Goal: Transaction & Acquisition: Purchase product/service

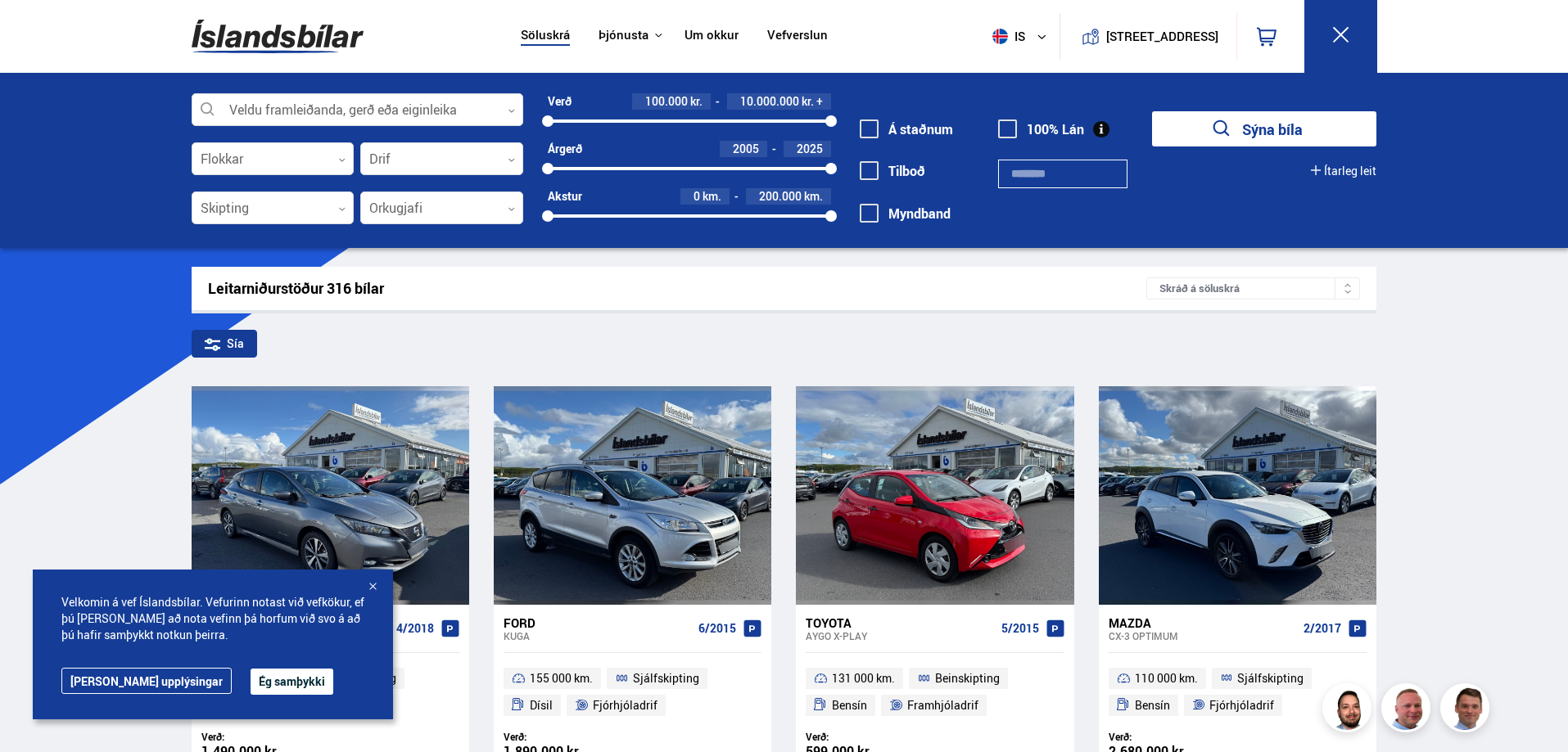
click at [370, 590] on div at bounding box center [372, 587] width 16 height 16
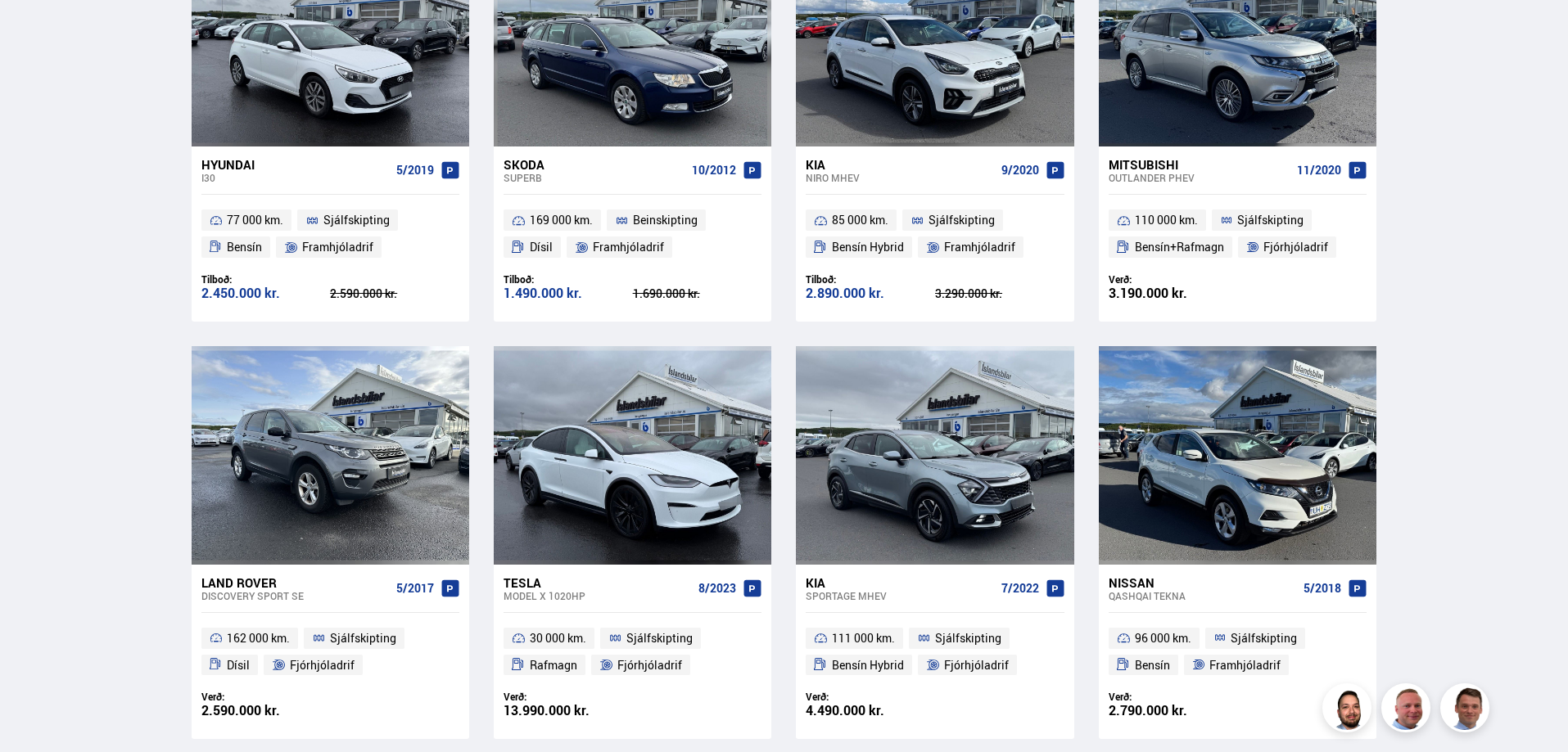
scroll to position [2292, 0]
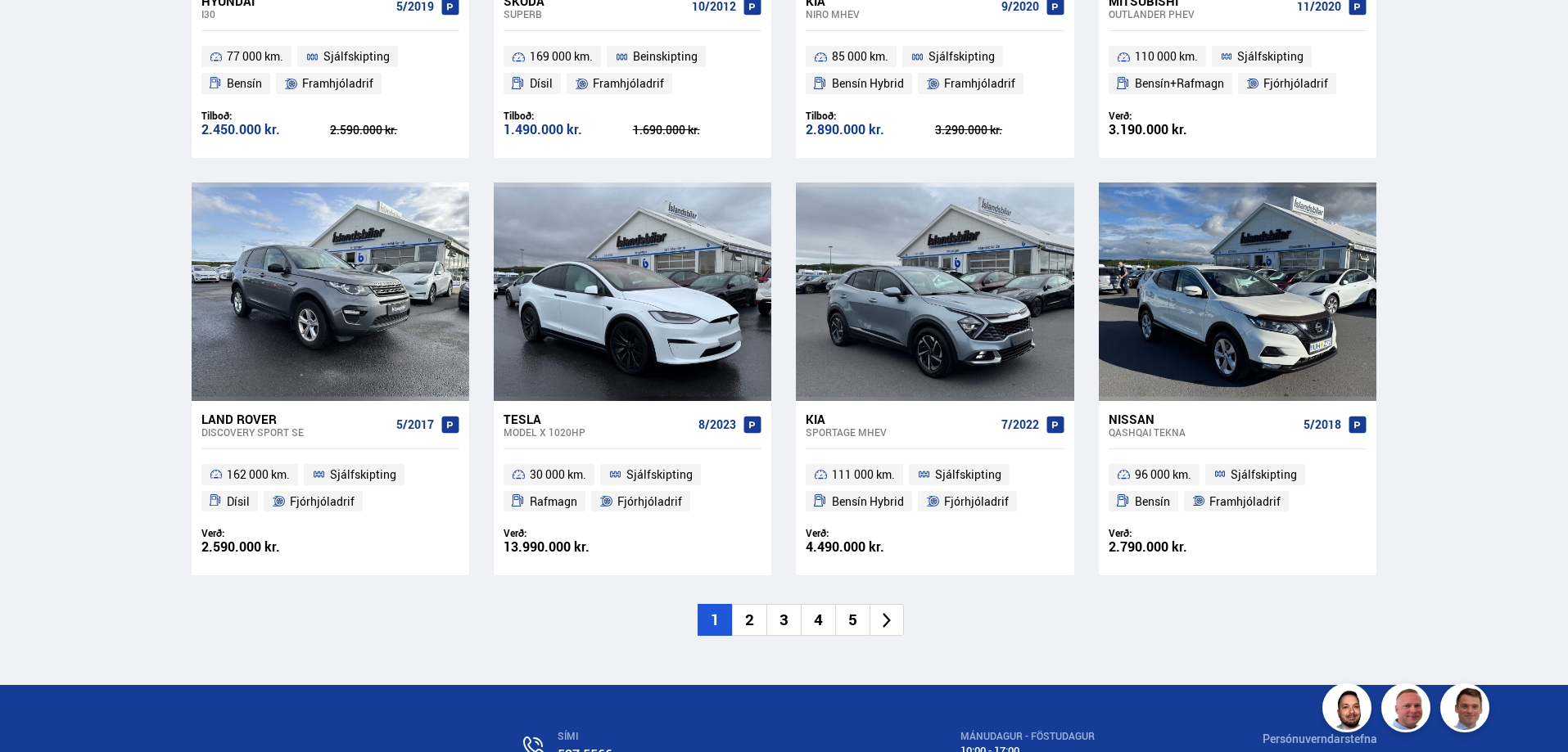
click at [746, 621] on li "2" at bounding box center [749, 620] width 34 height 32
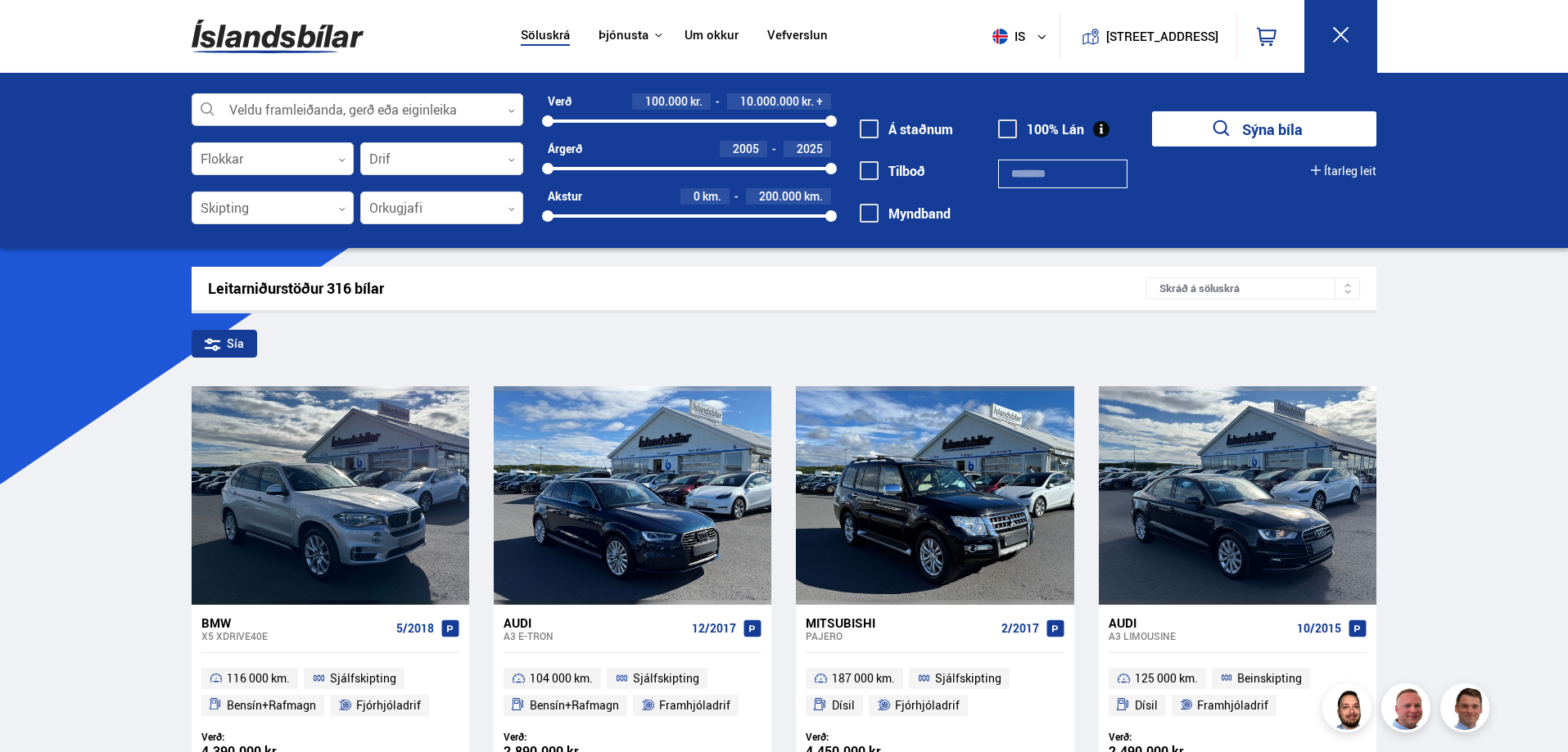
click at [513, 113] on icon at bounding box center [511, 111] width 8 height 8
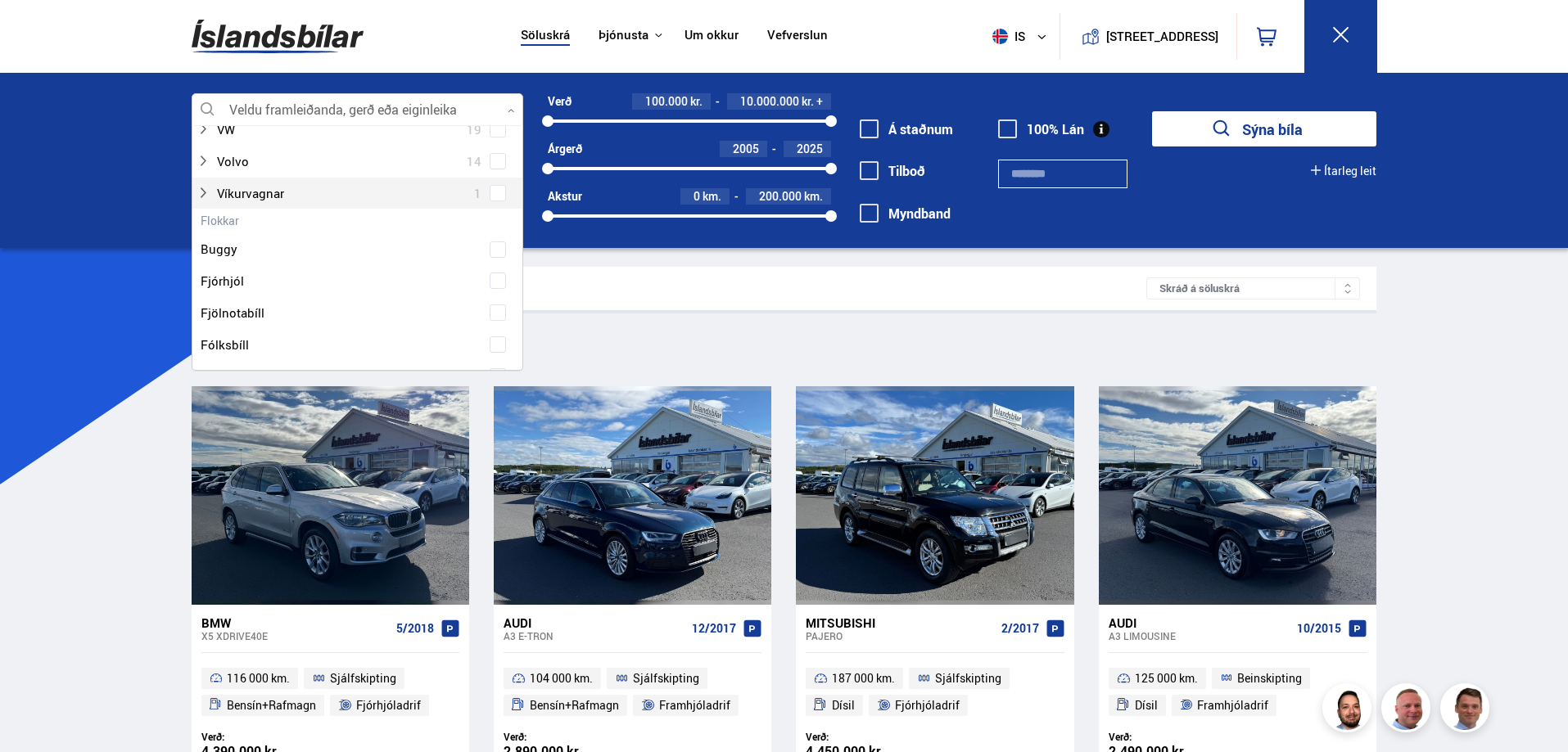
scroll to position [1147, 0]
click at [287, 136] on div at bounding box center [341, 135] width 289 height 24
click at [263, 166] on div at bounding box center [374, 166] width 289 height 24
click at [648, 188] on div "Verð 100.000 kr. 10.000.000 kr. + 100000 10000000 Árgerð 2005 2025 2005 2025 Ak…" at bounding box center [677, 164] width 308 height 143
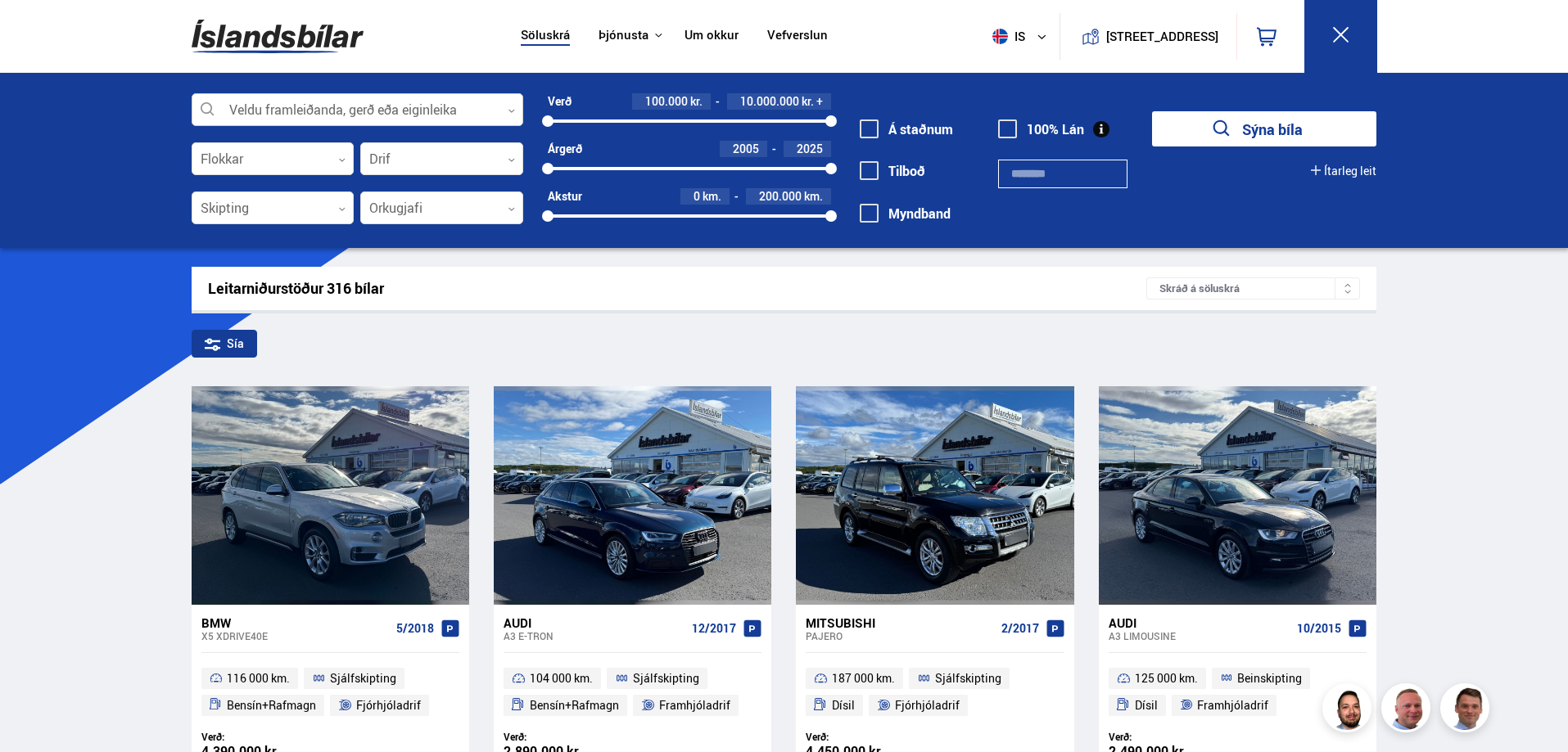
click at [511, 114] on div at bounding box center [357, 110] width 331 height 32
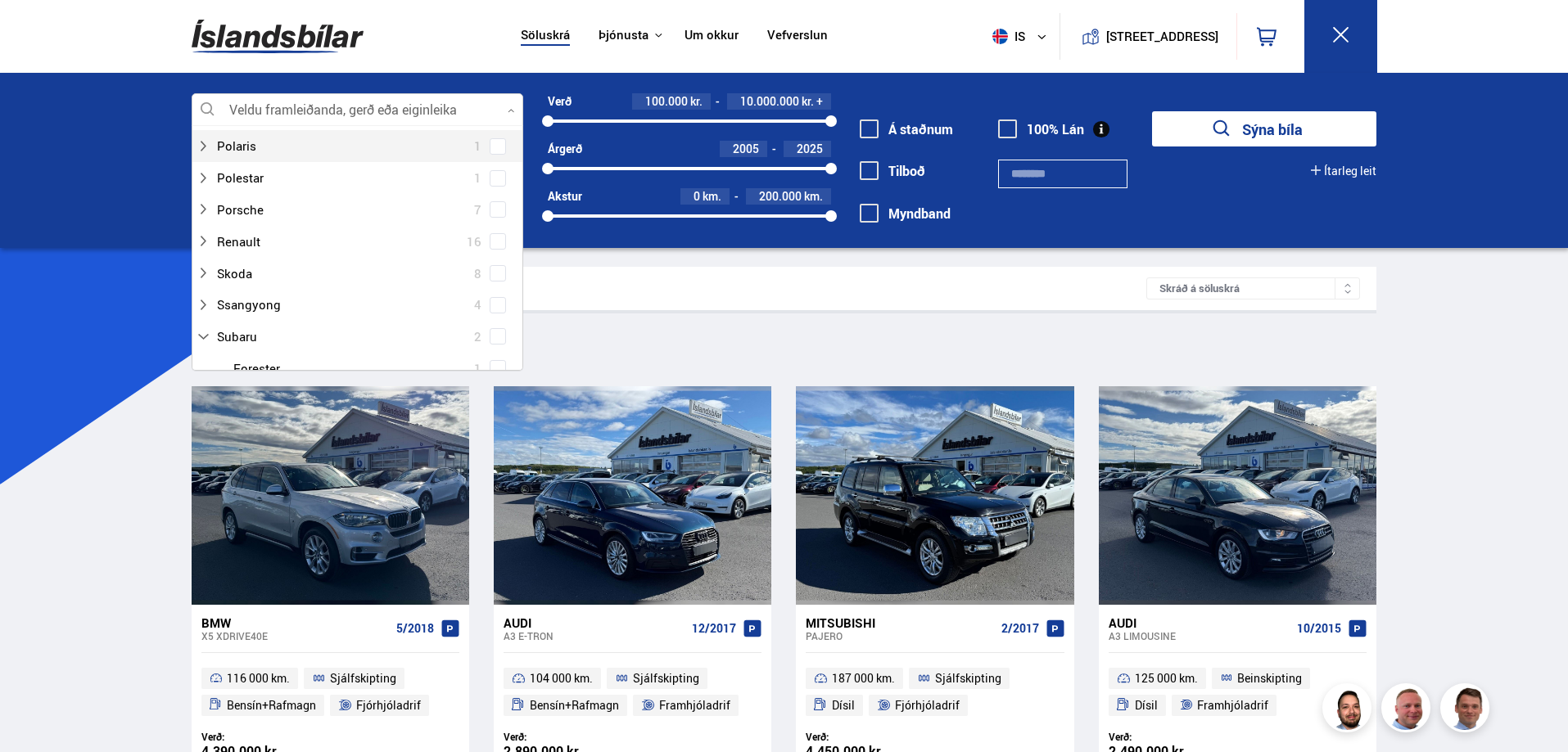
scroll to position [982, 0]
click at [248, 328] on div at bounding box center [374, 331] width 289 height 24
click at [496, 329] on span at bounding box center [498, 331] width 7 height 7
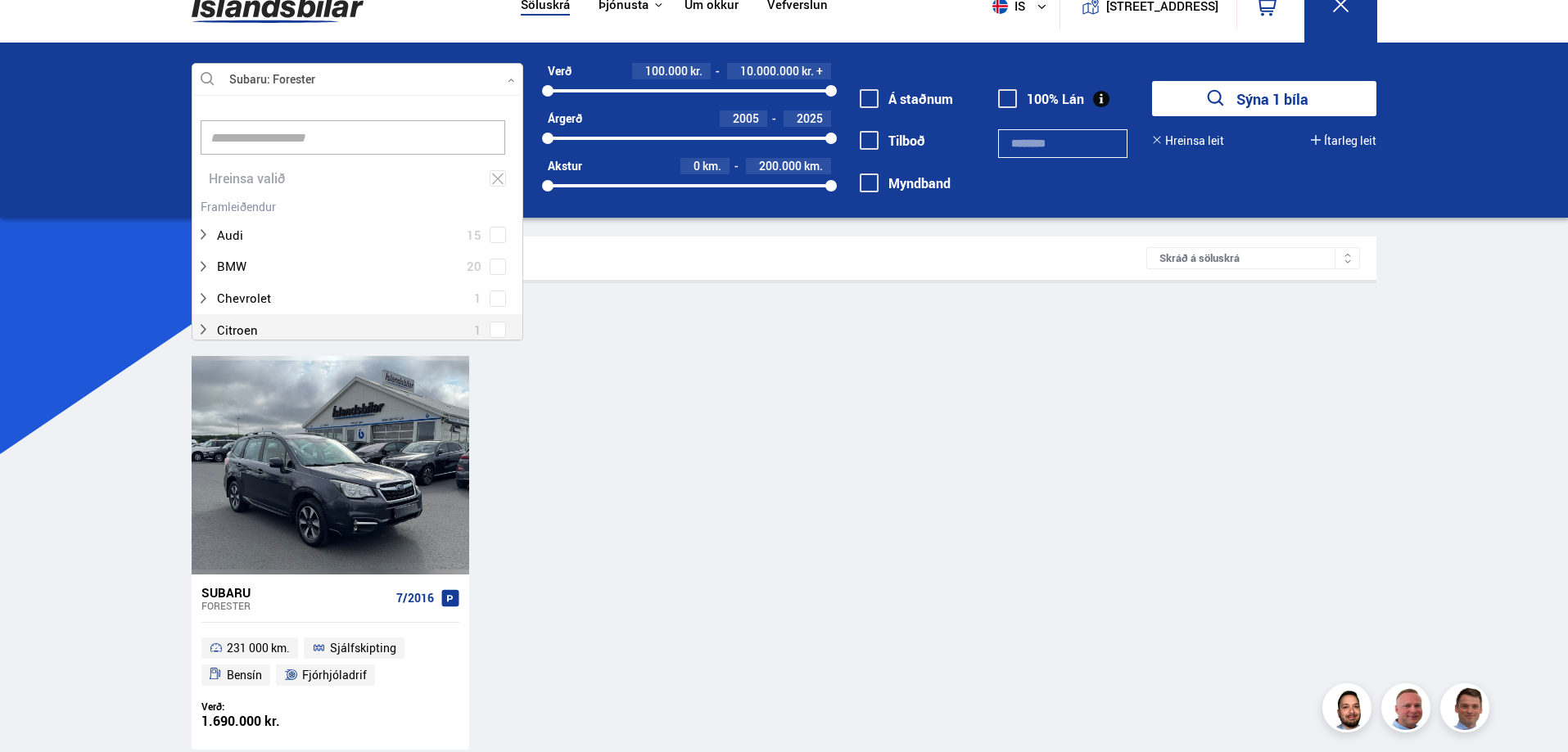
scroll to position [164, 0]
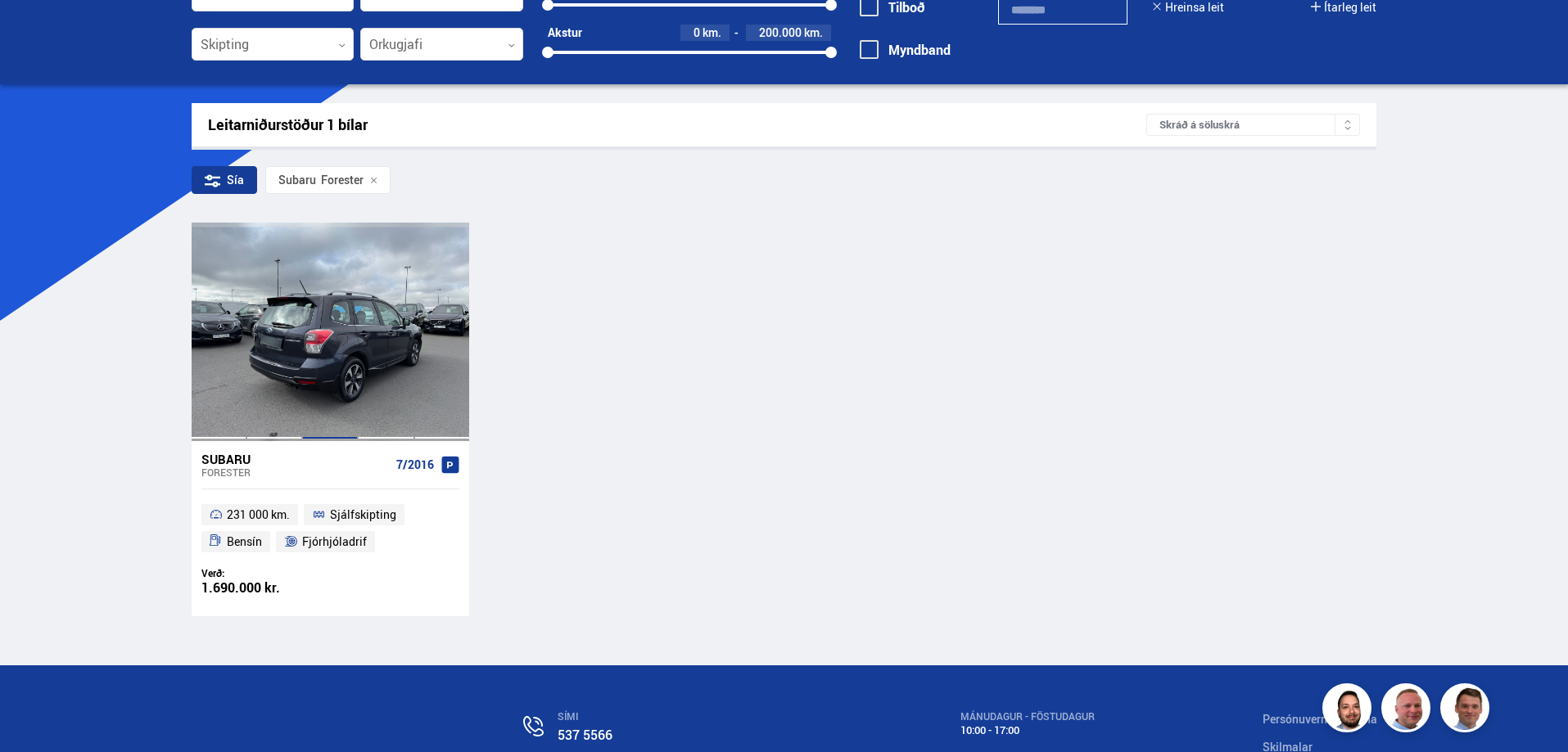
click at [342, 344] on div at bounding box center [329, 331] width 55 height 218
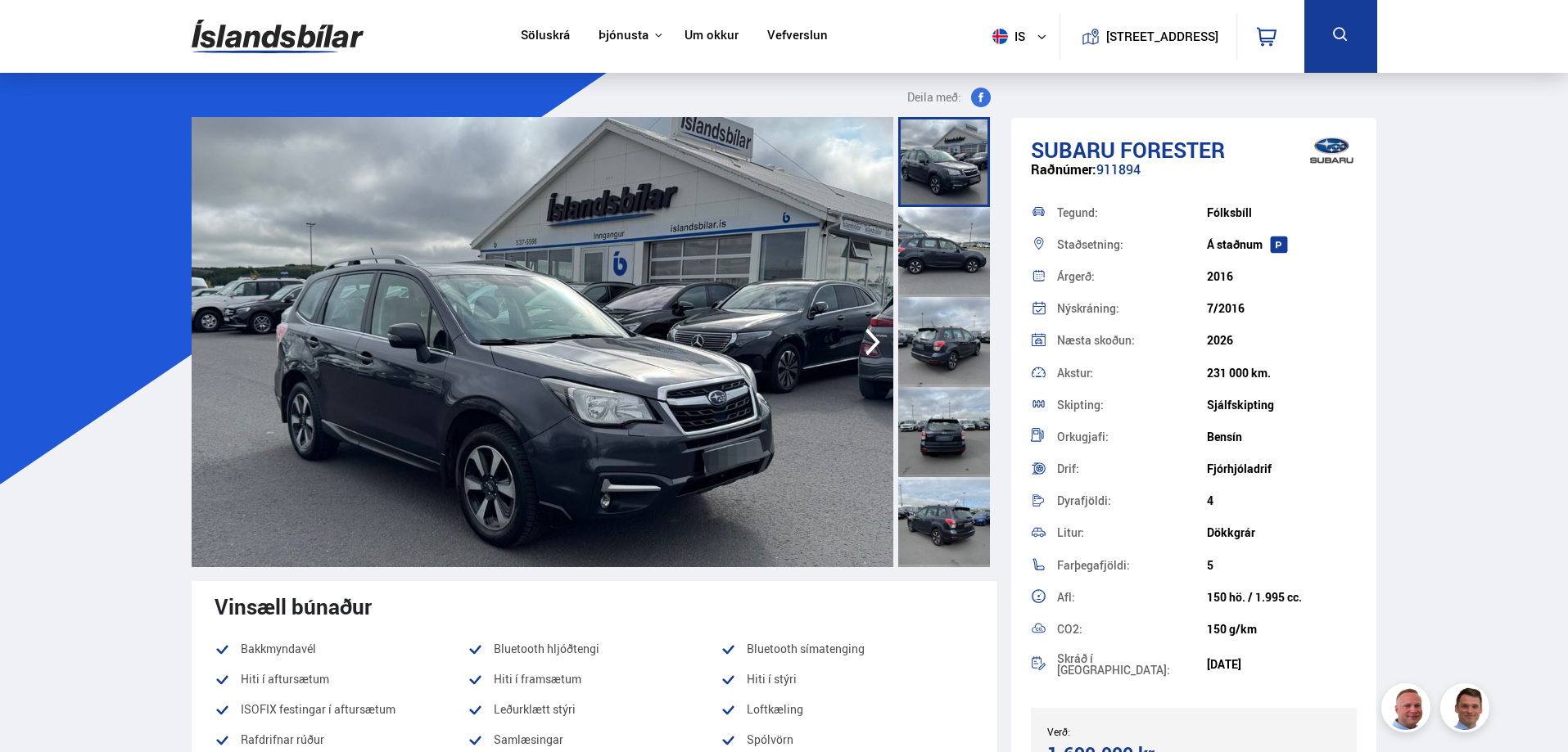
click at [935, 177] on div at bounding box center [943, 161] width 91 height 90
click at [940, 251] on div at bounding box center [943, 252] width 91 height 90
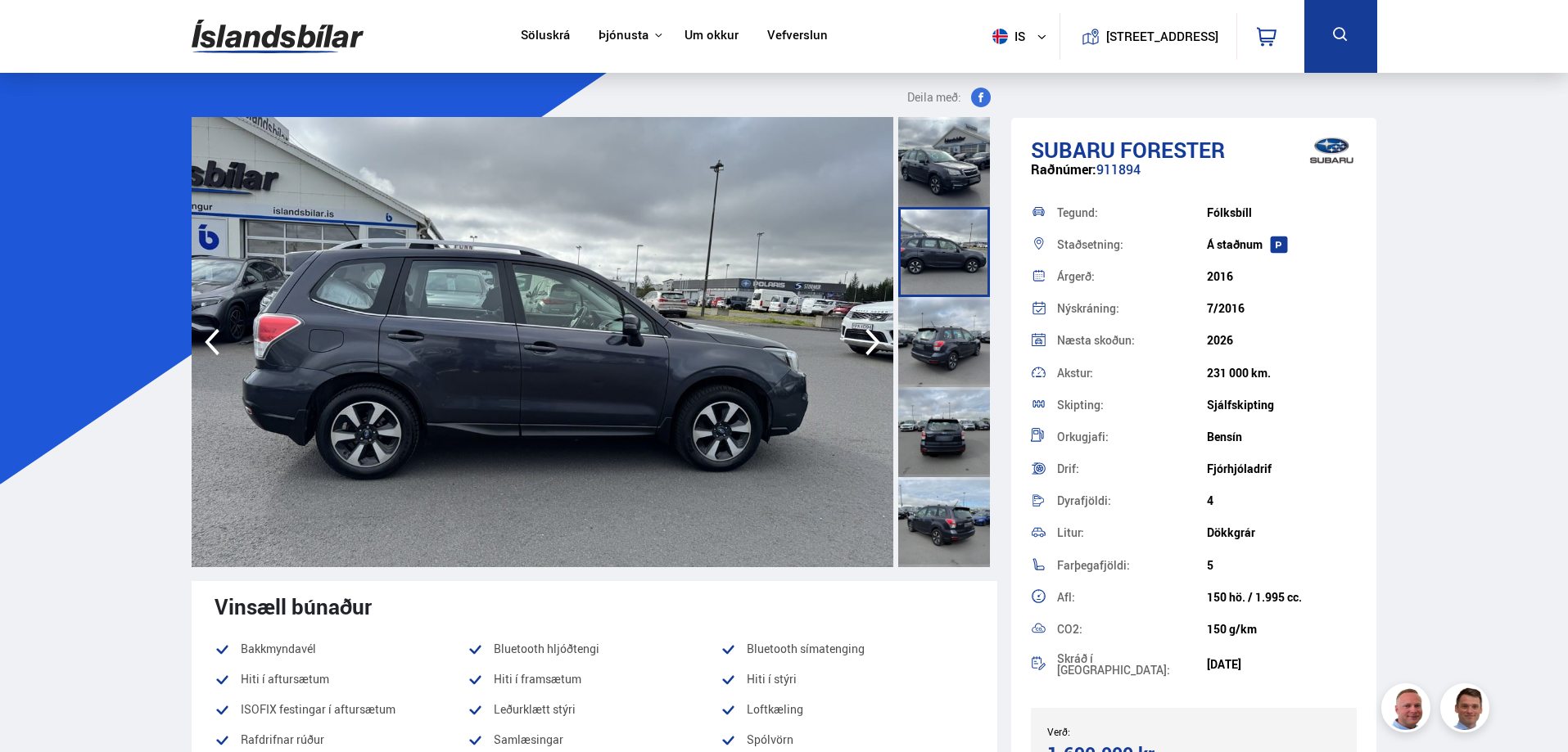
click at [942, 335] on div at bounding box center [943, 341] width 91 height 90
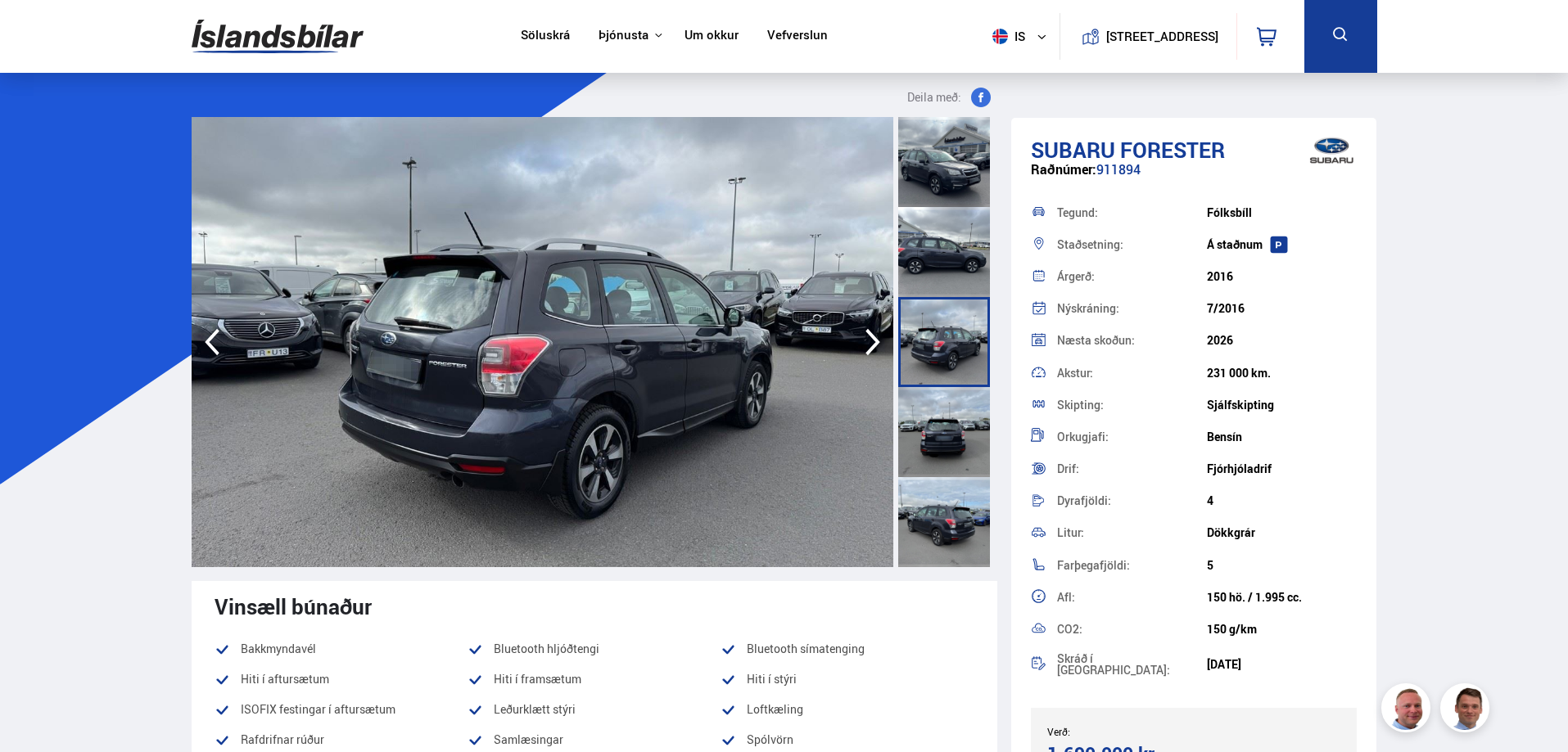
click at [933, 416] on div at bounding box center [943, 432] width 91 height 90
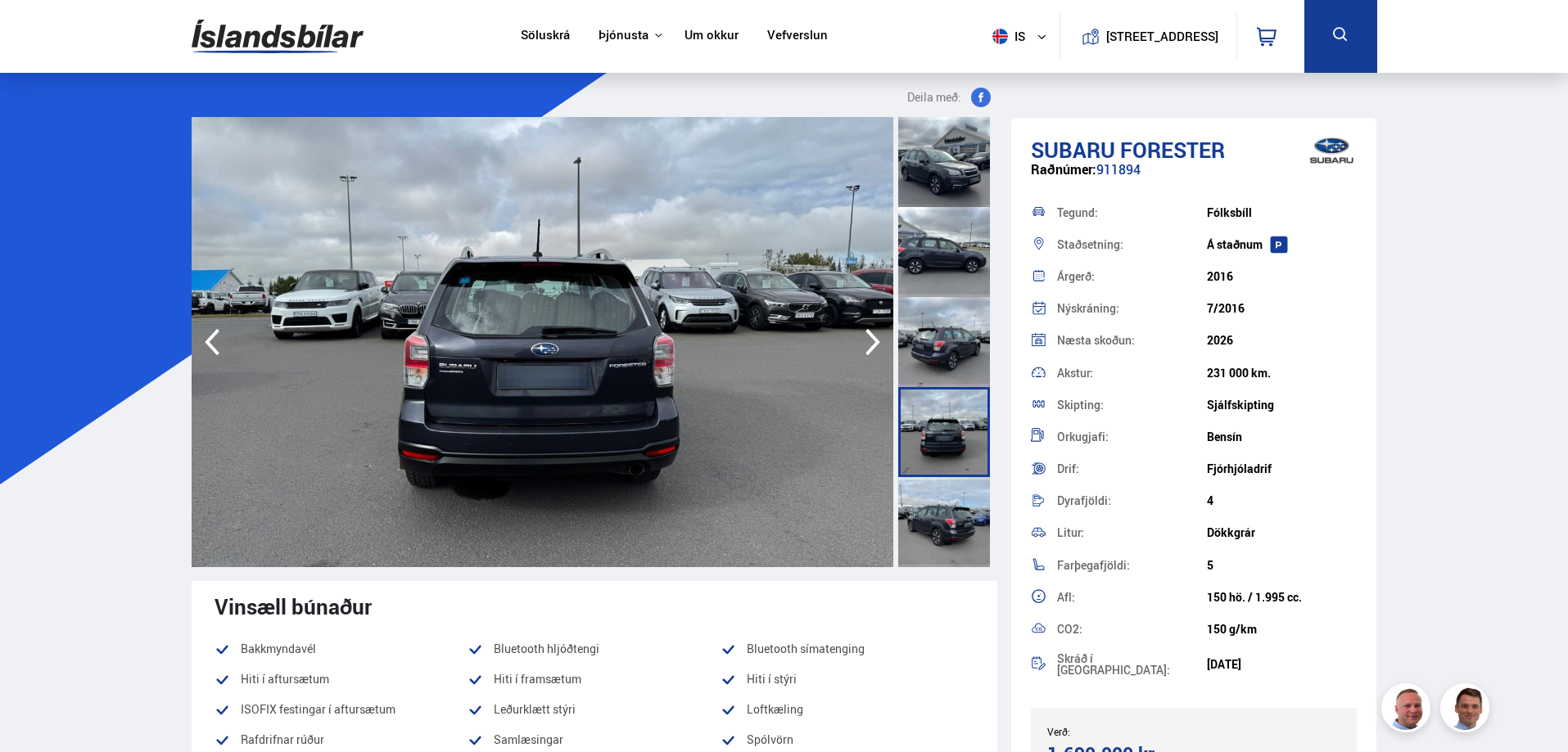
click at [967, 506] on div at bounding box center [943, 522] width 91 height 90
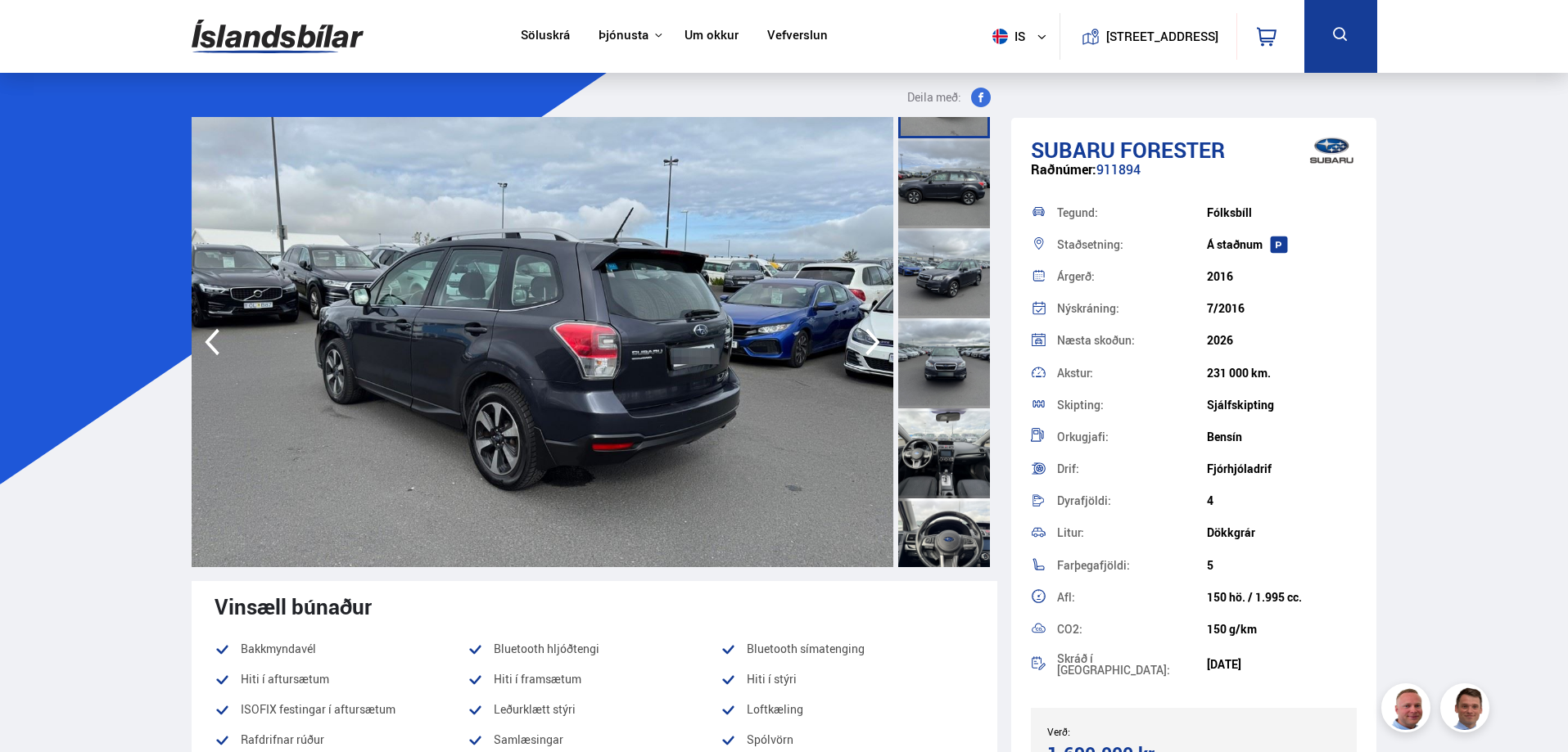
scroll to position [491, 0]
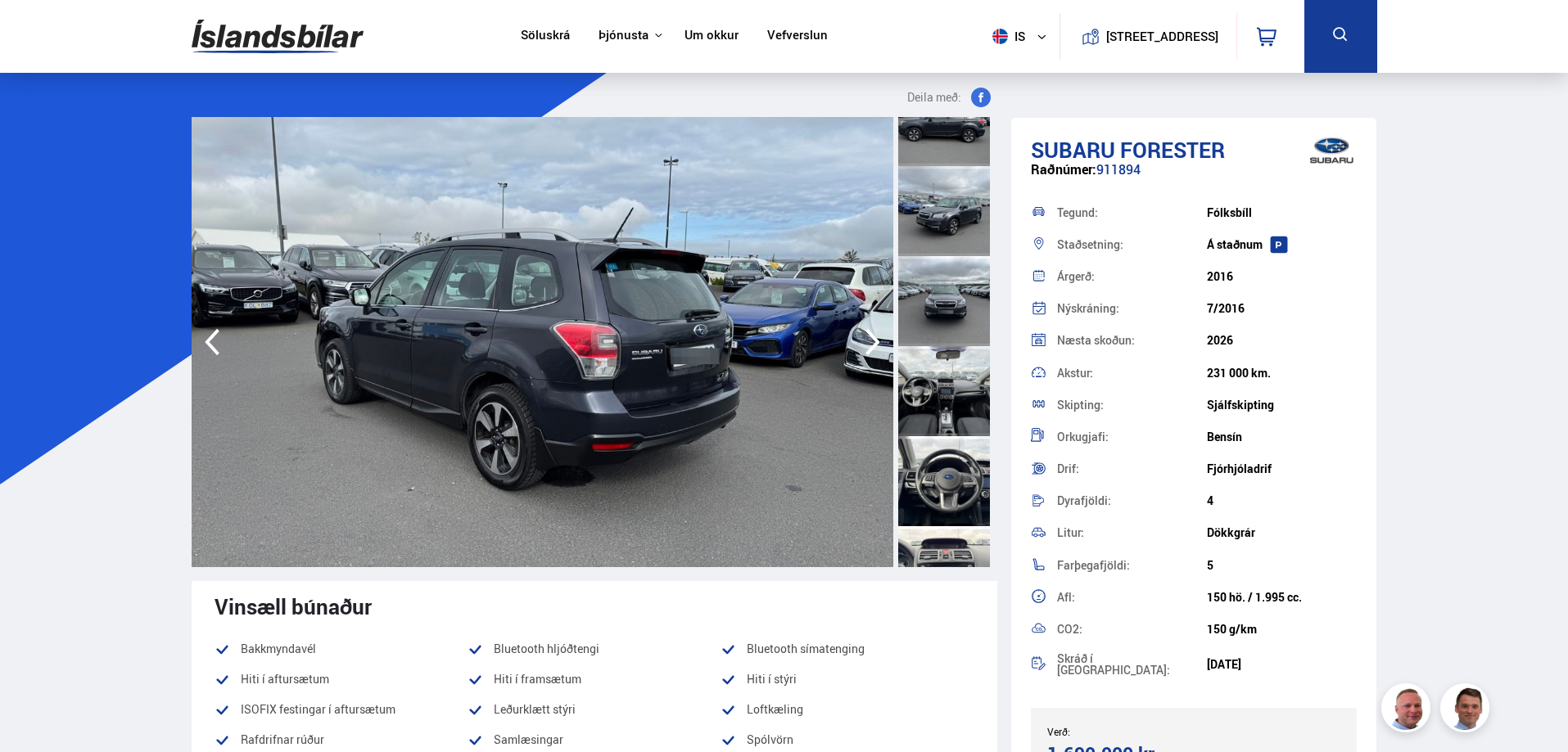
click at [963, 388] on div at bounding box center [943, 391] width 91 height 90
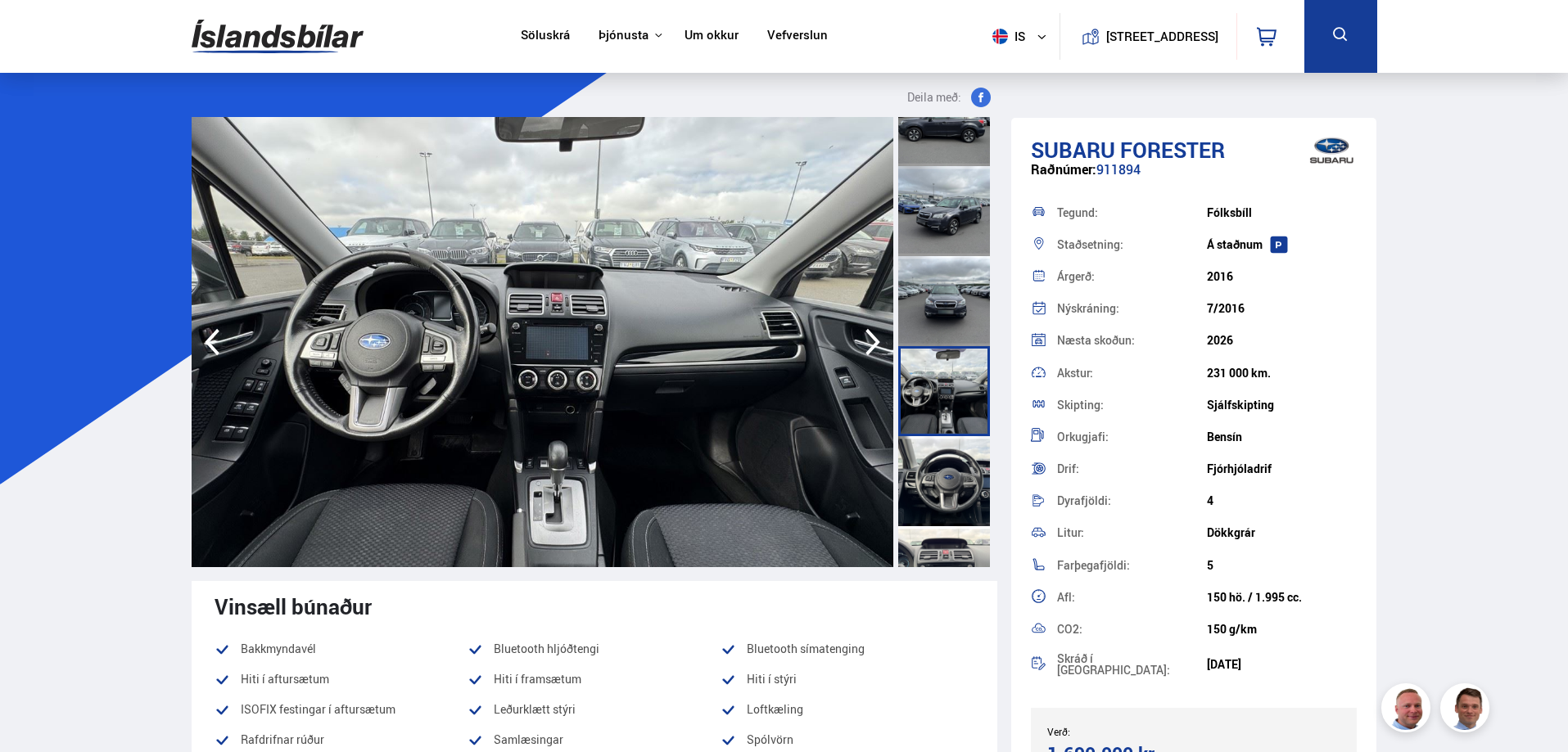
click at [950, 480] on div at bounding box center [943, 481] width 91 height 90
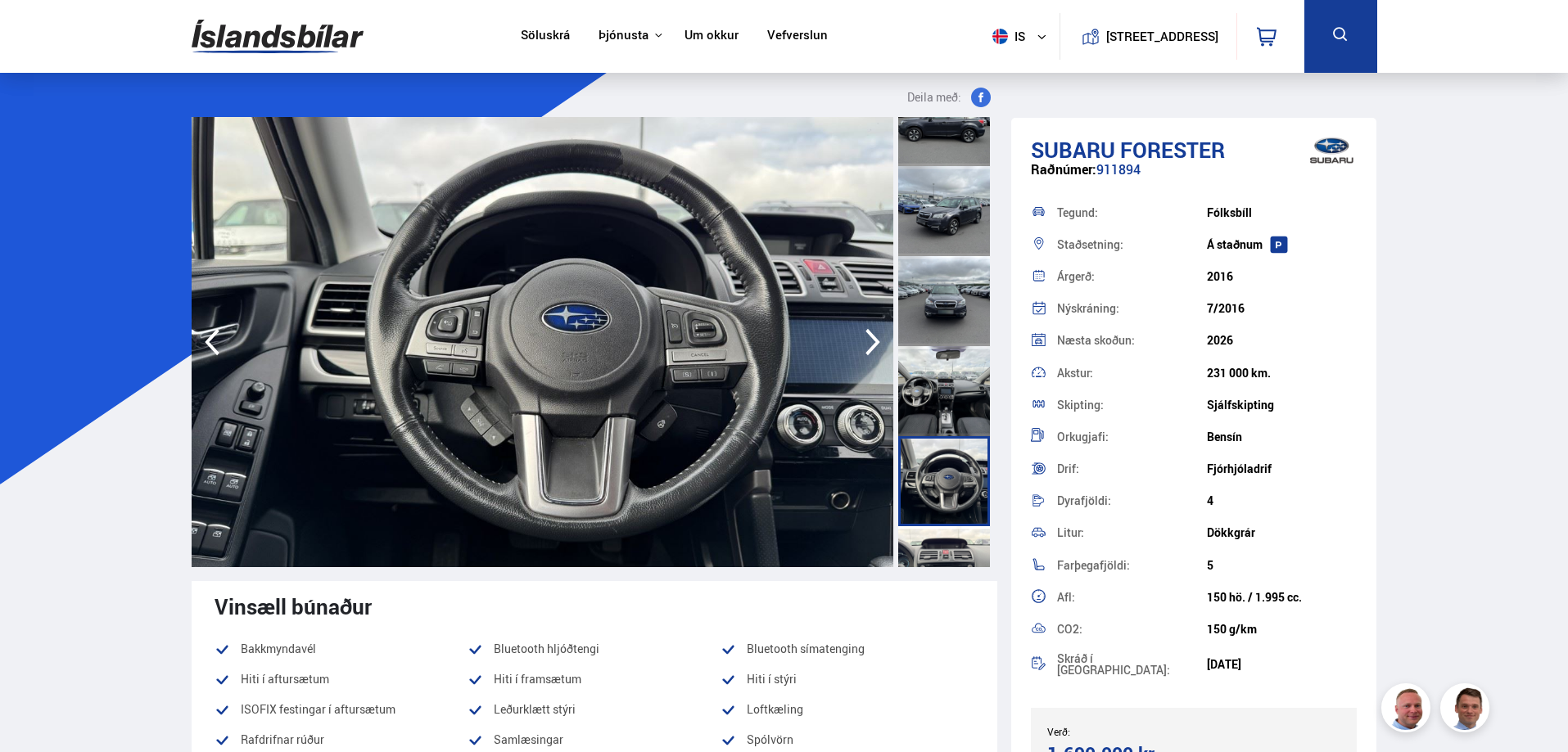
click at [945, 543] on div at bounding box center [943, 571] width 91 height 90
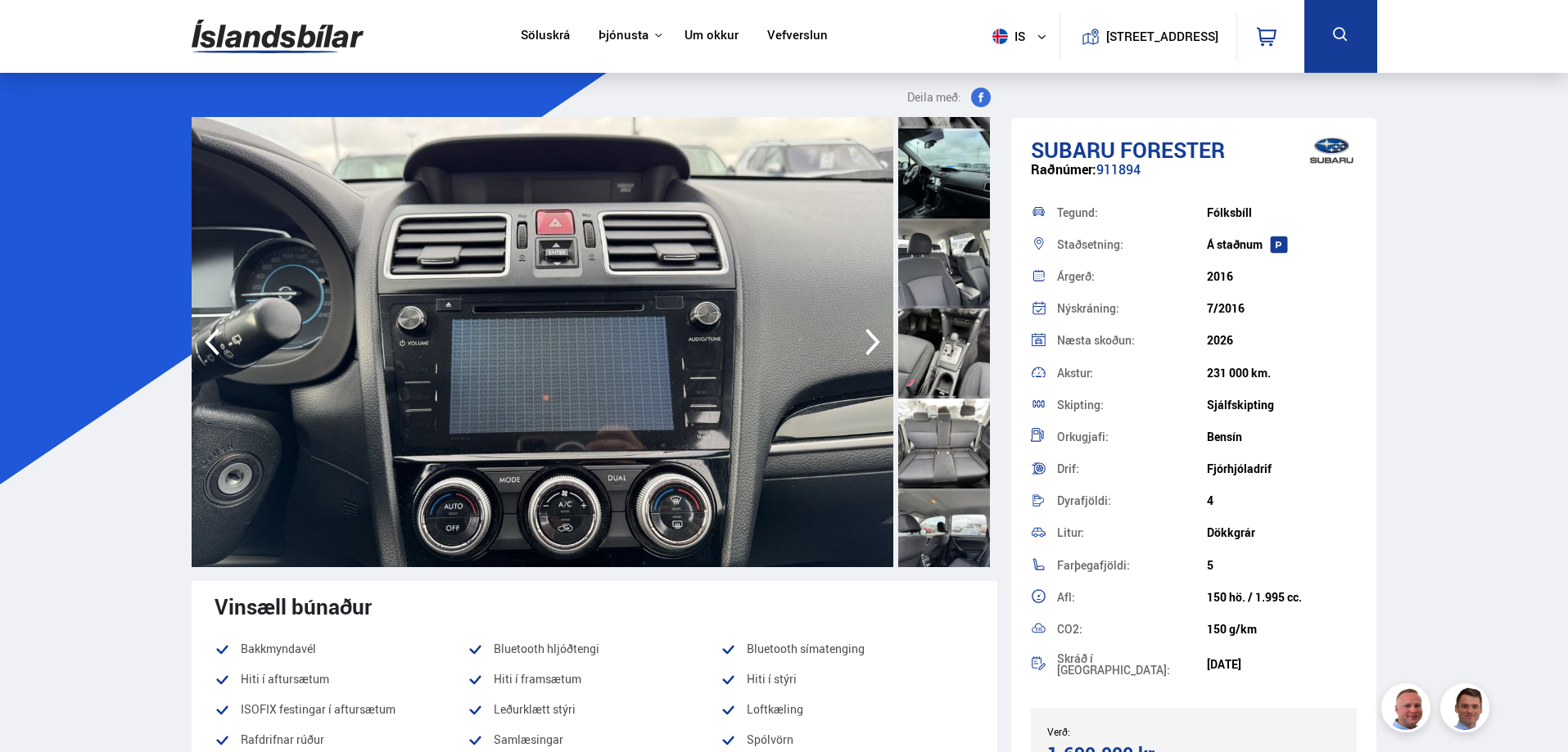
scroll to position [1309, 0]
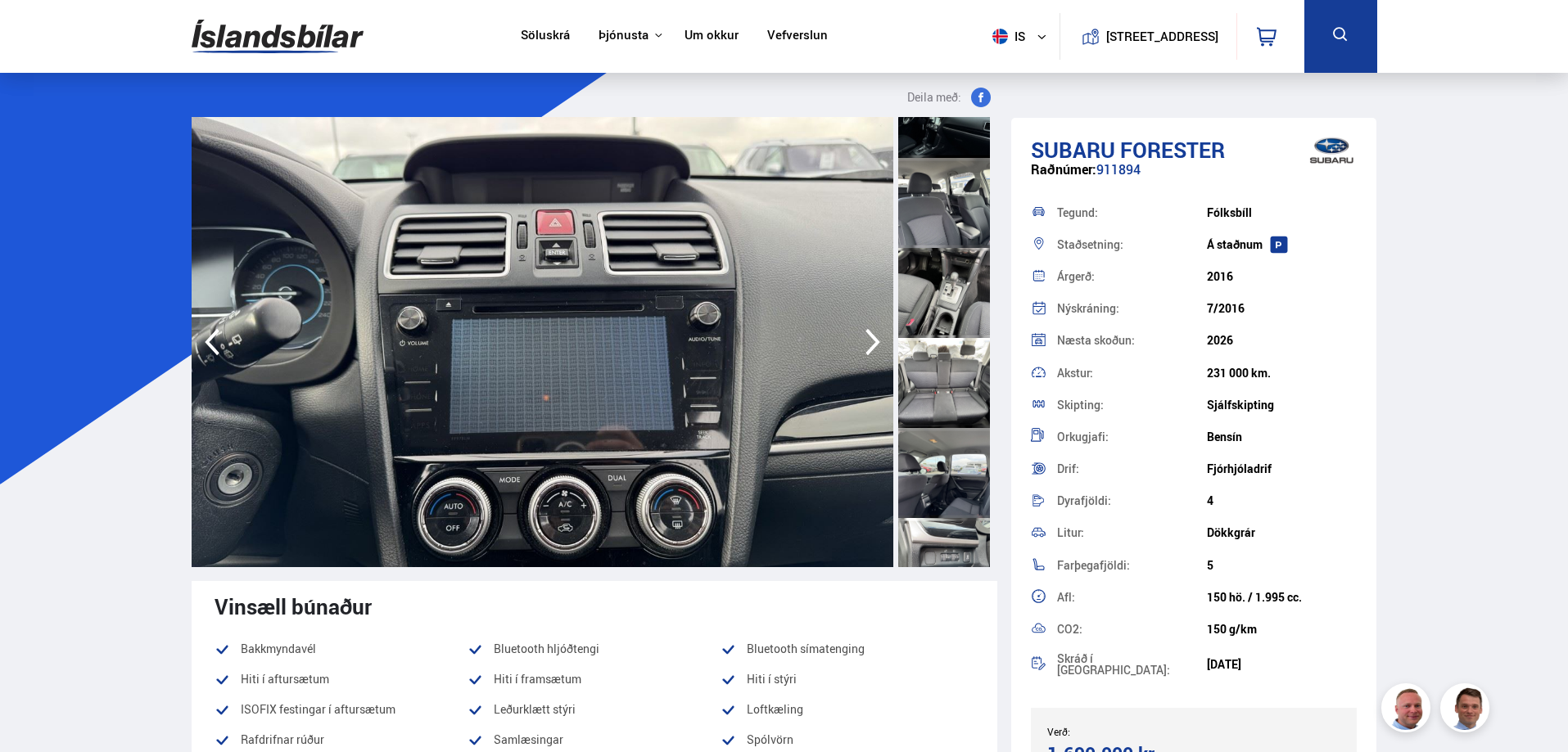
click at [944, 398] on div at bounding box center [943, 382] width 91 height 90
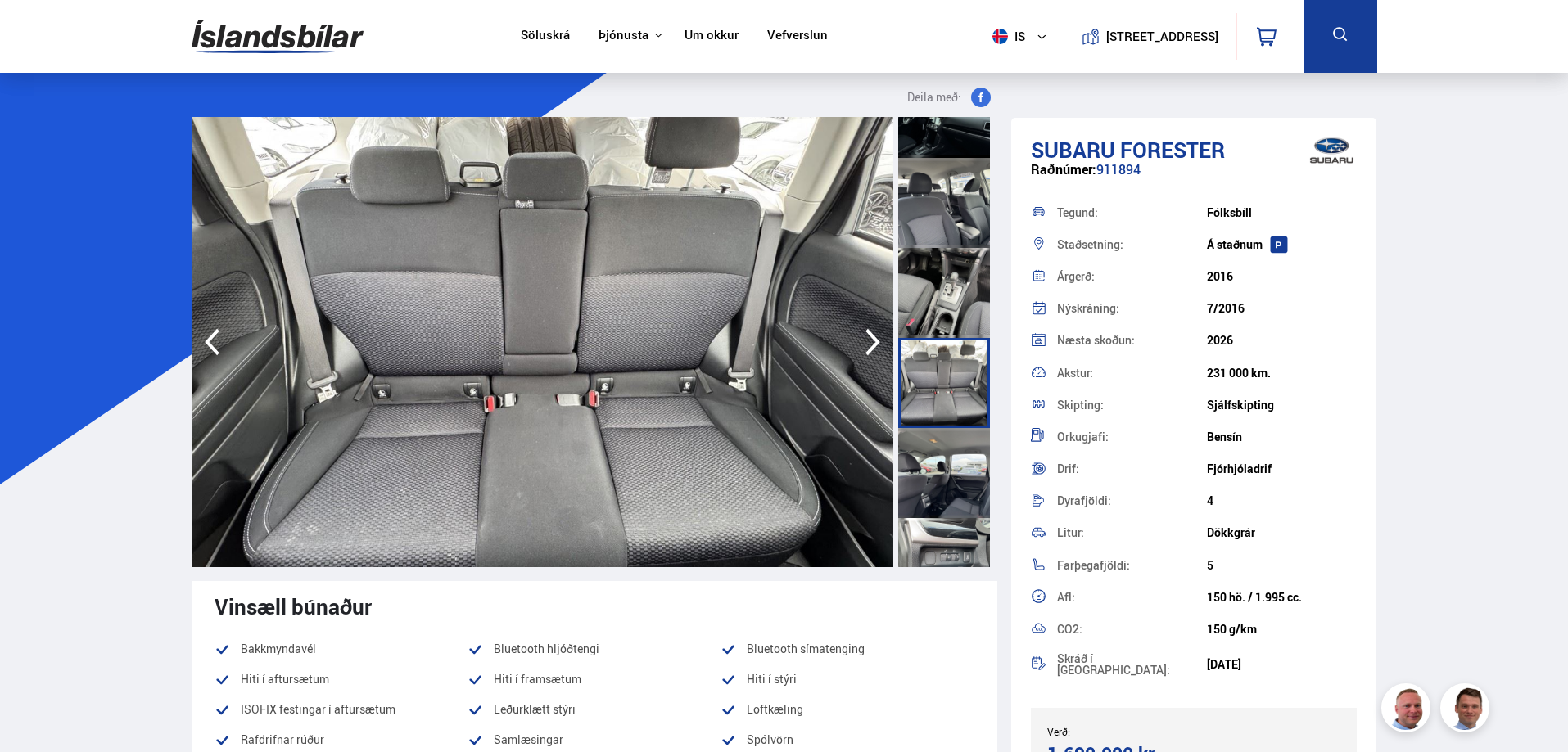
click at [936, 480] on div at bounding box center [943, 473] width 91 height 90
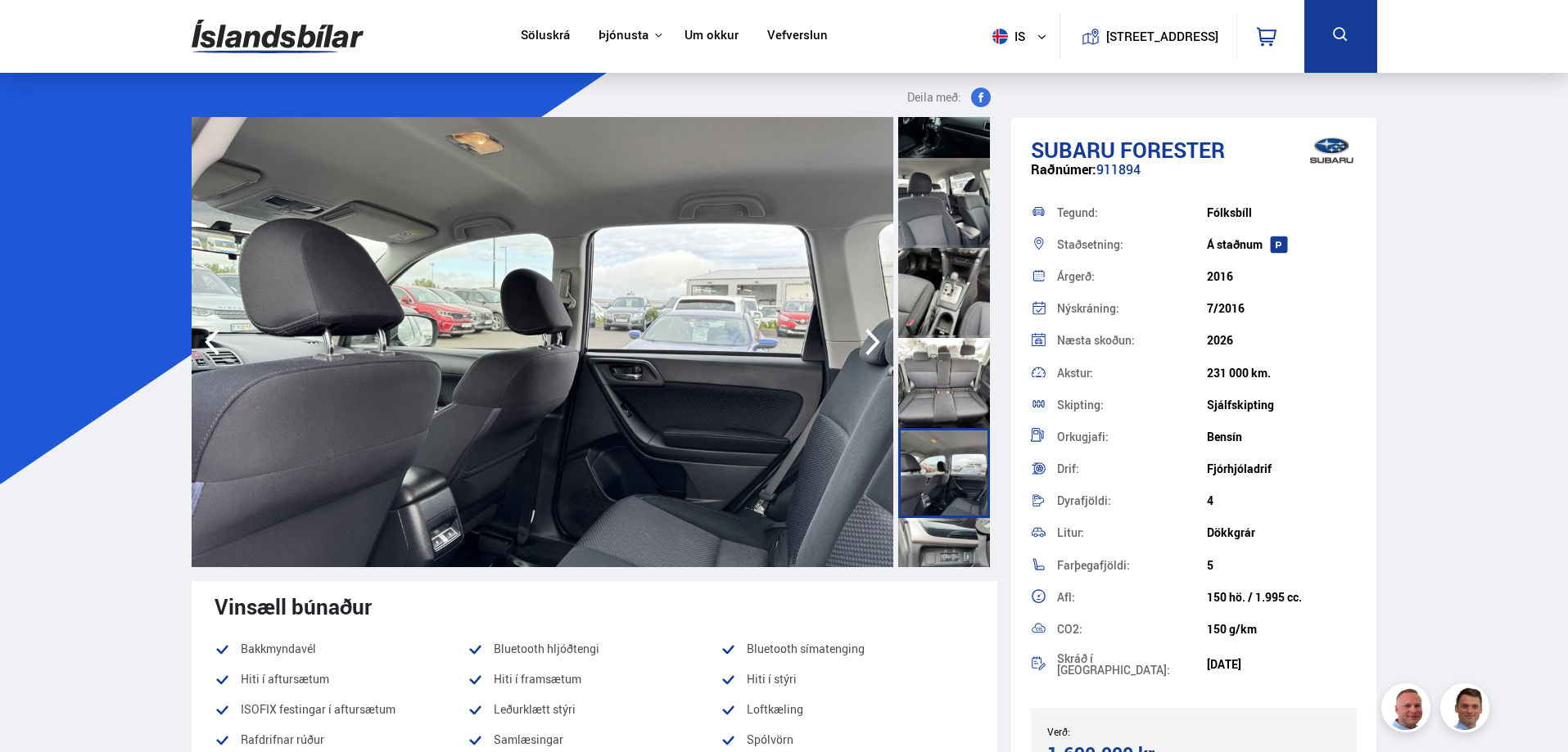
click at [936, 480] on div at bounding box center [943, 473] width 91 height 90
click at [874, 336] on icon "button" at bounding box center [872, 342] width 32 height 39
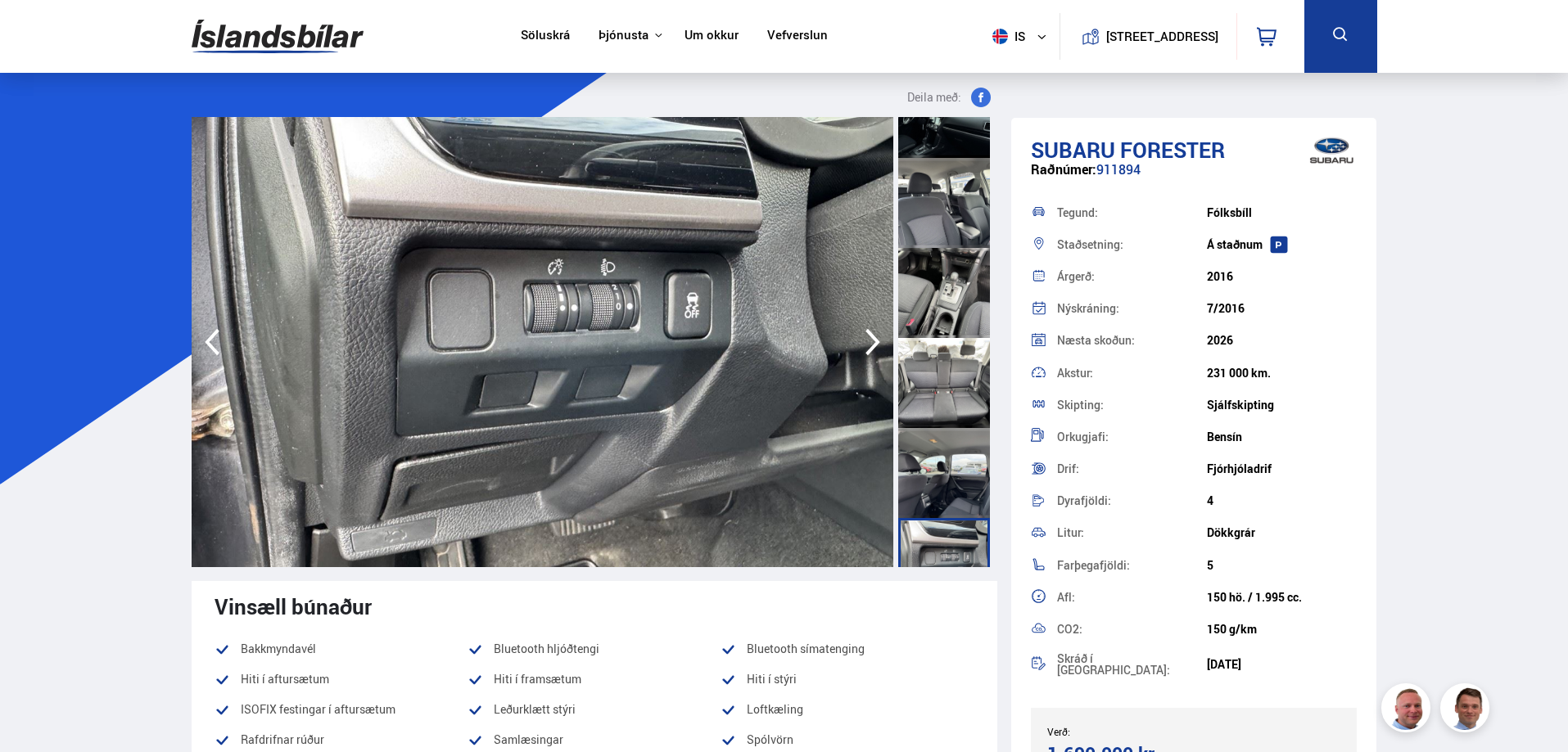
click at [874, 336] on icon "button" at bounding box center [872, 342] width 32 height 39
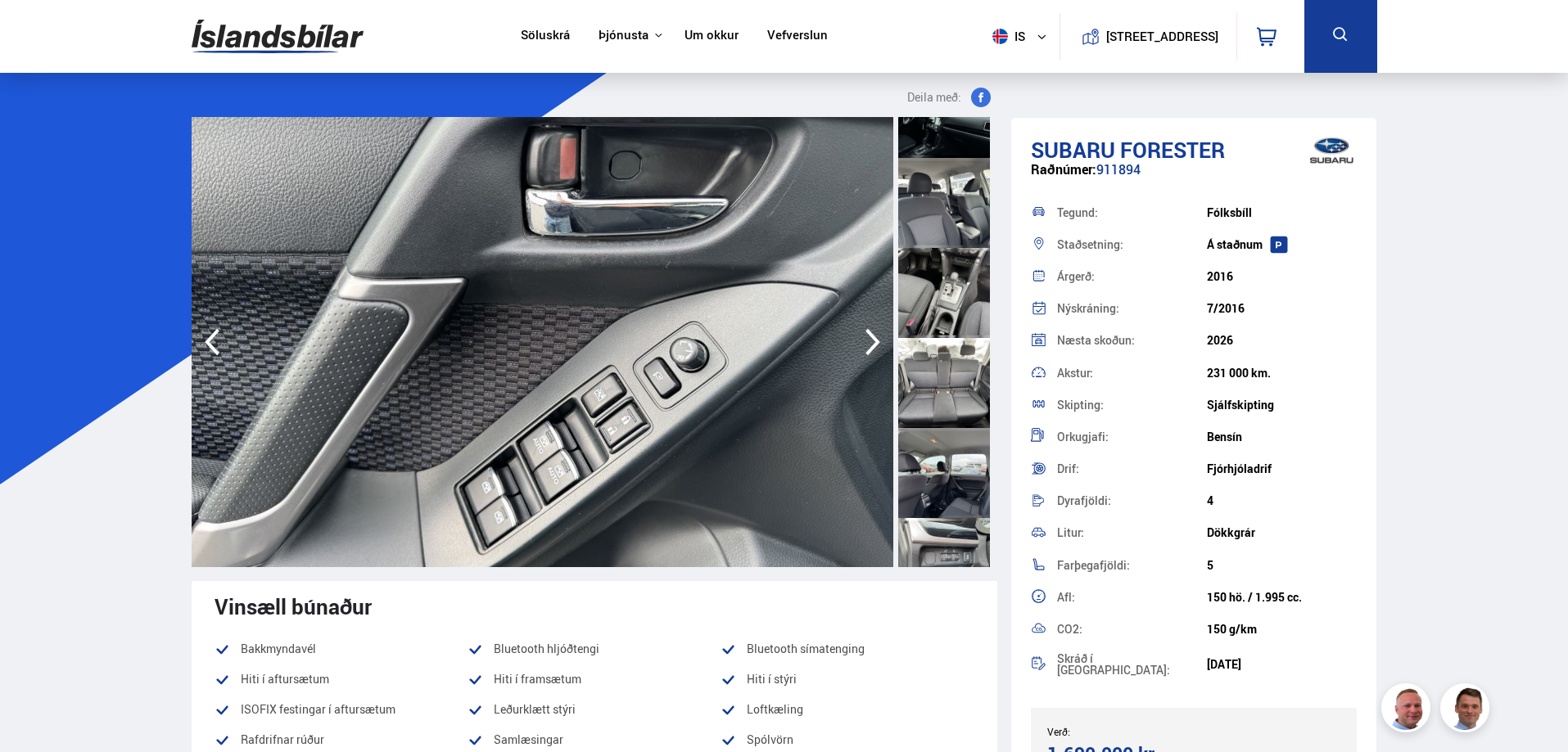
click at [874, 336] on icon "button" at bounding box center [872, 342] width 32 height 39
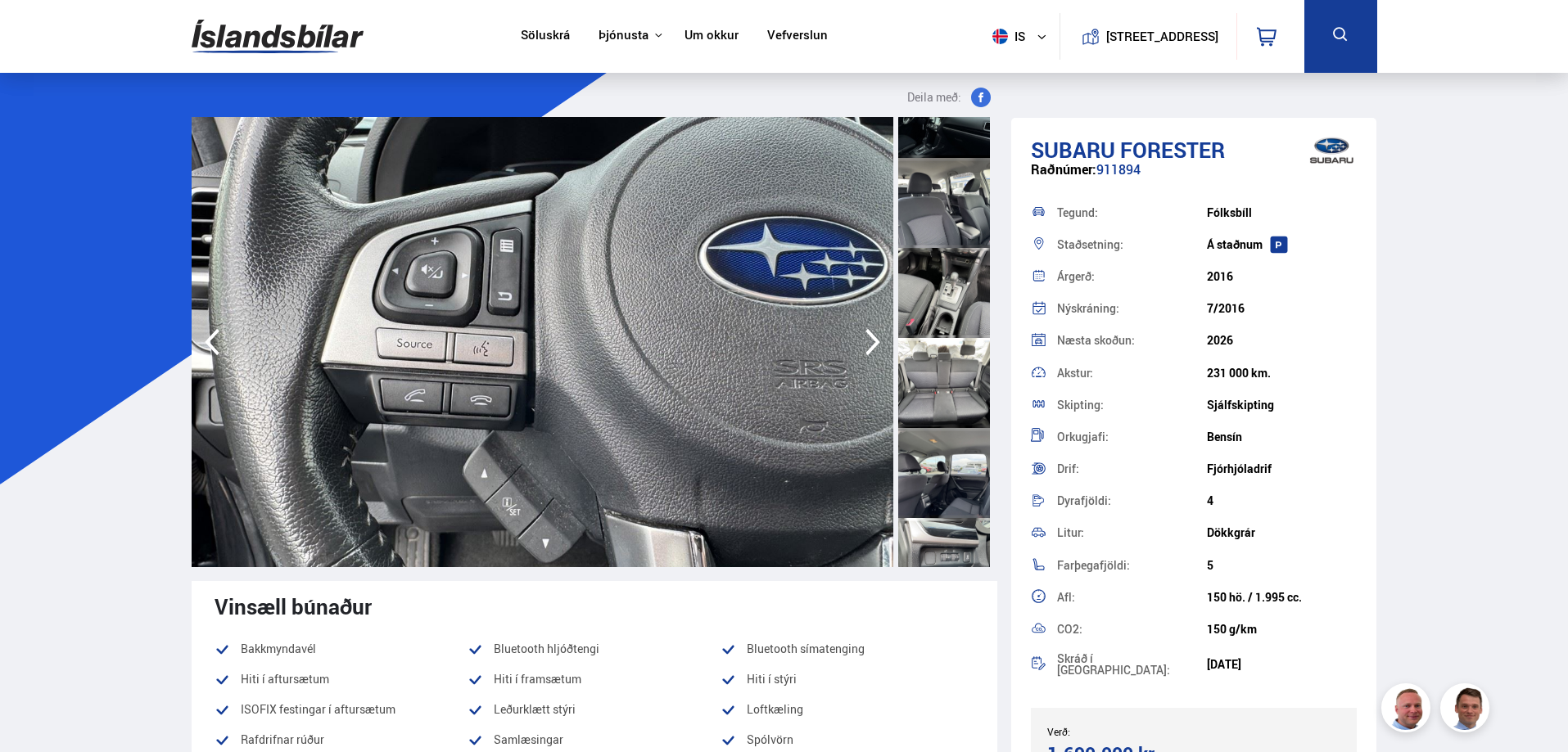
click at [874, 336] on icon "button" at bounding box center [872, 342] width 32 height 39
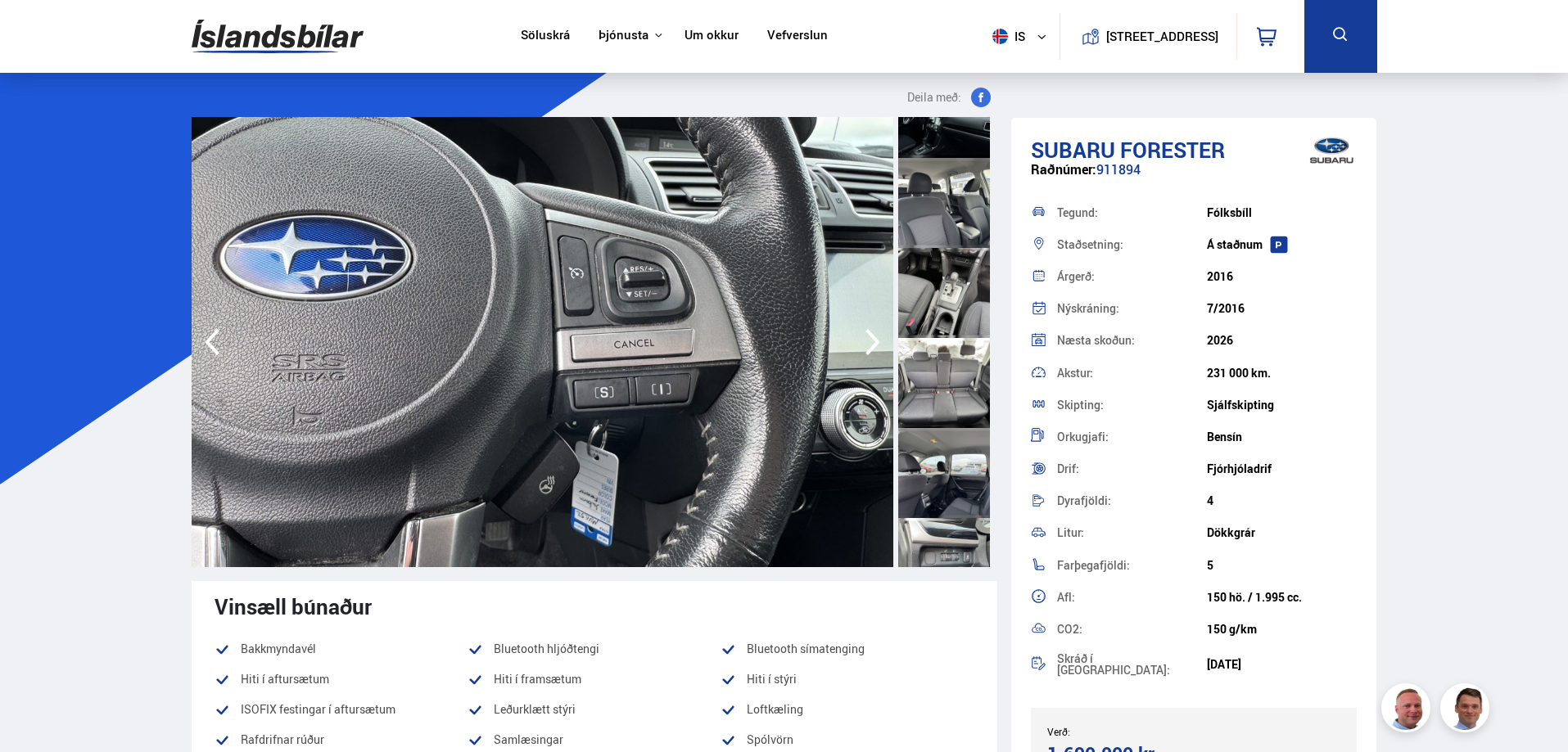
drag, startPoint x: 874, startPoint y: 336, endPoint x: 730, endPoint y: 288, distance: 151.8
click at [730, 288] on div at bounding box center [542, 341] width 702 height 450
click at [870, 341] on icon "button" at bounding box center [872, 342] width 32 height 39
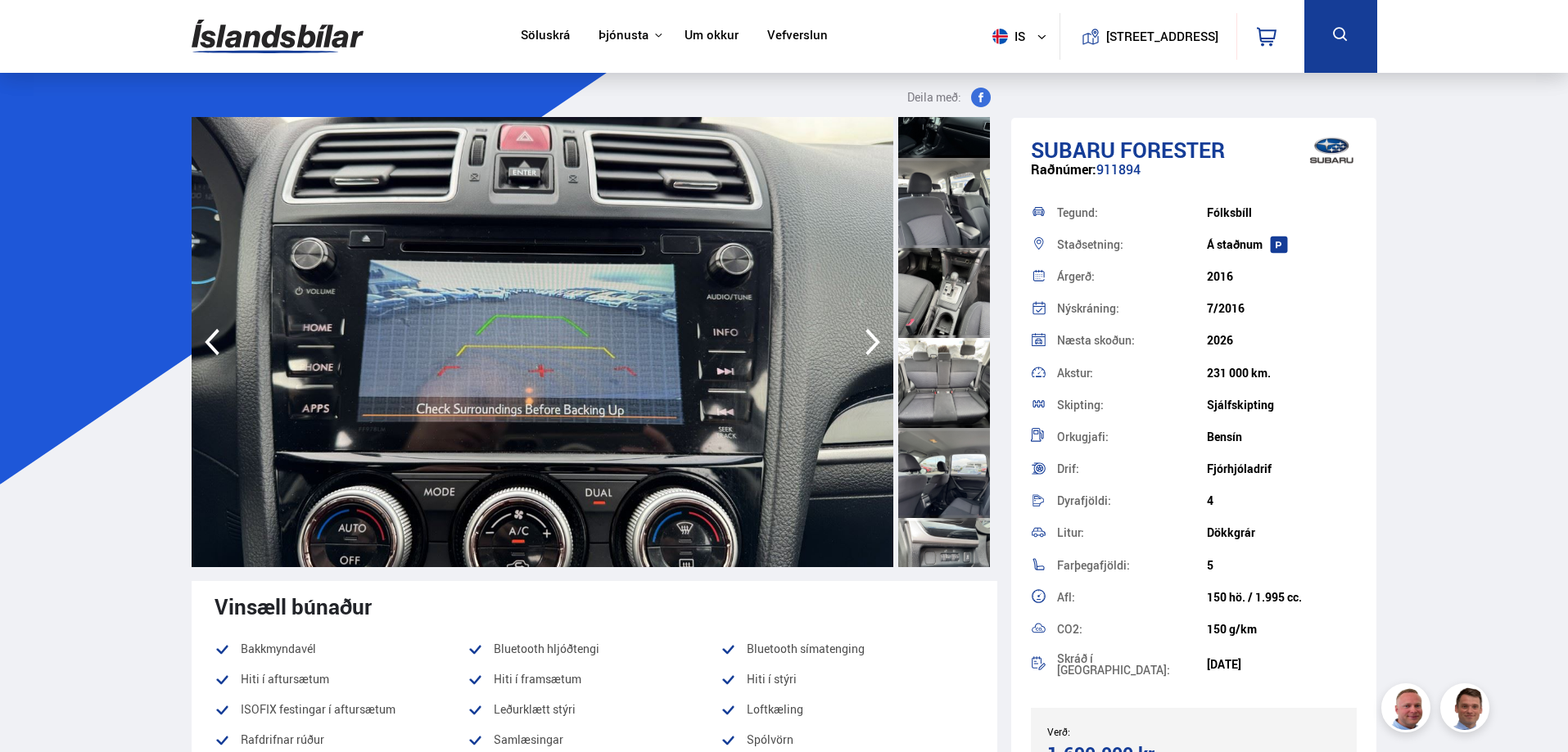
click at [870, 341] on icon "button" at bounding box center [872, 342] width 32 height 39
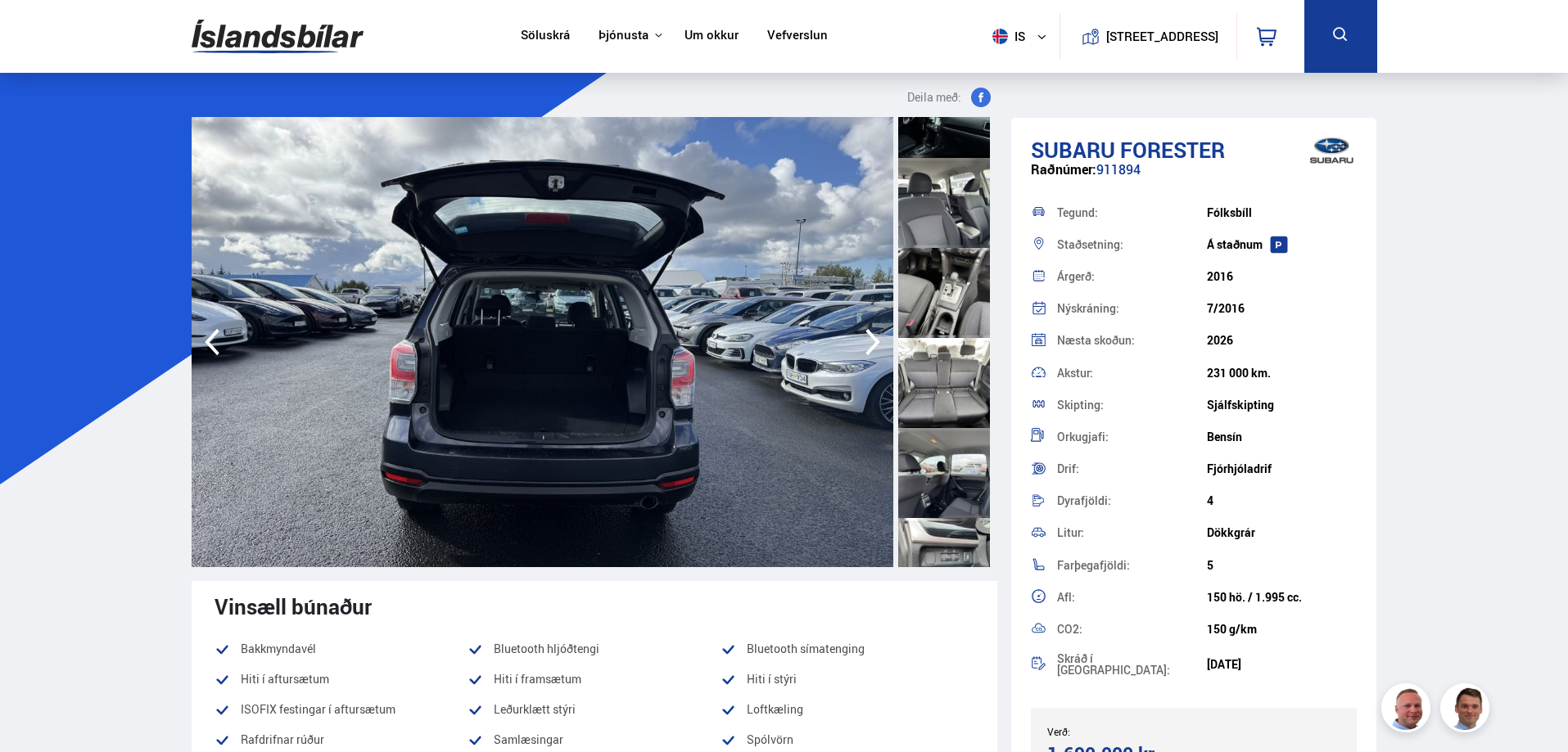
click at [870, 341] on icon "button" at bounding box center [872, 342] width 32 height 39
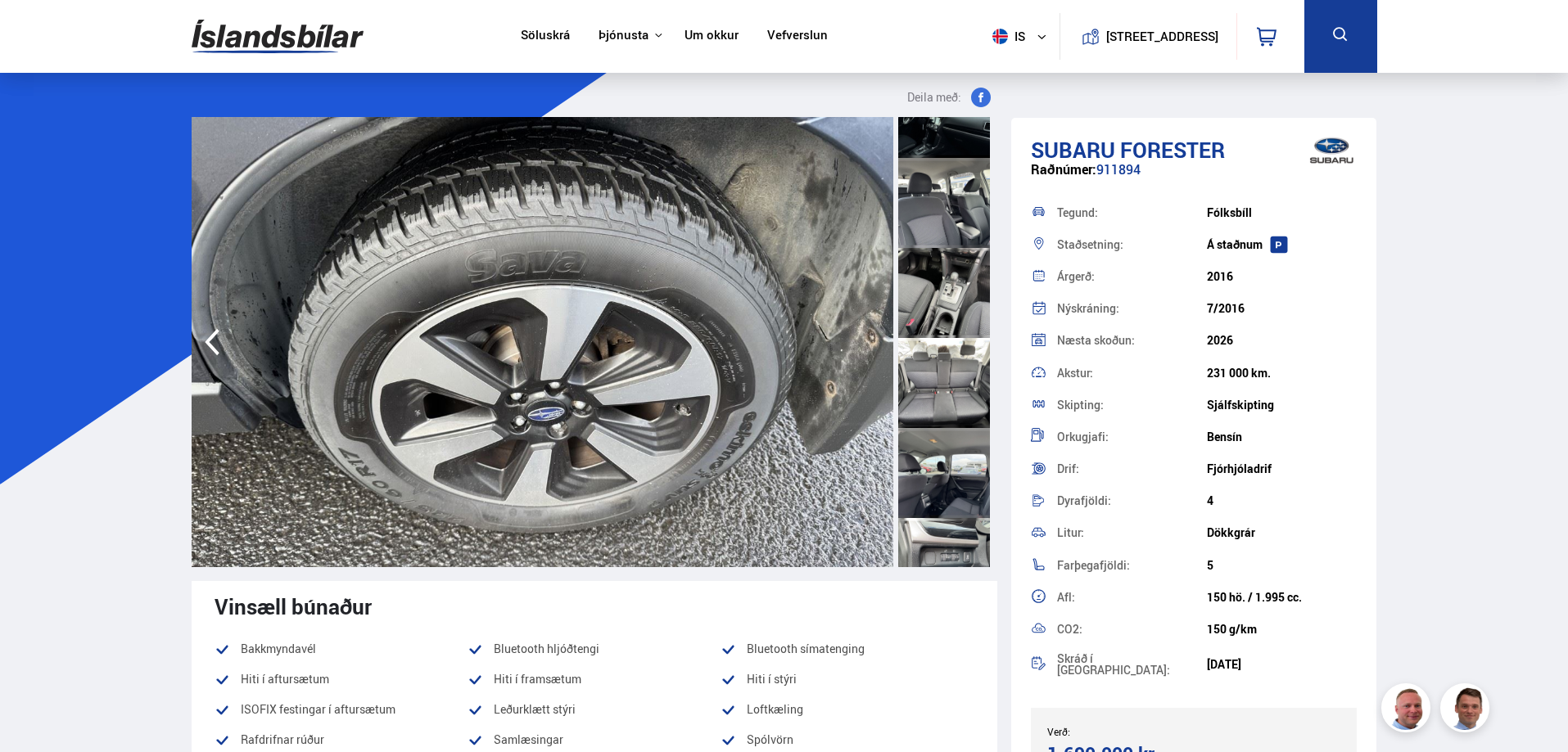
click at [870, 341] on img at bounding box center [542, 341] width 702 height 450
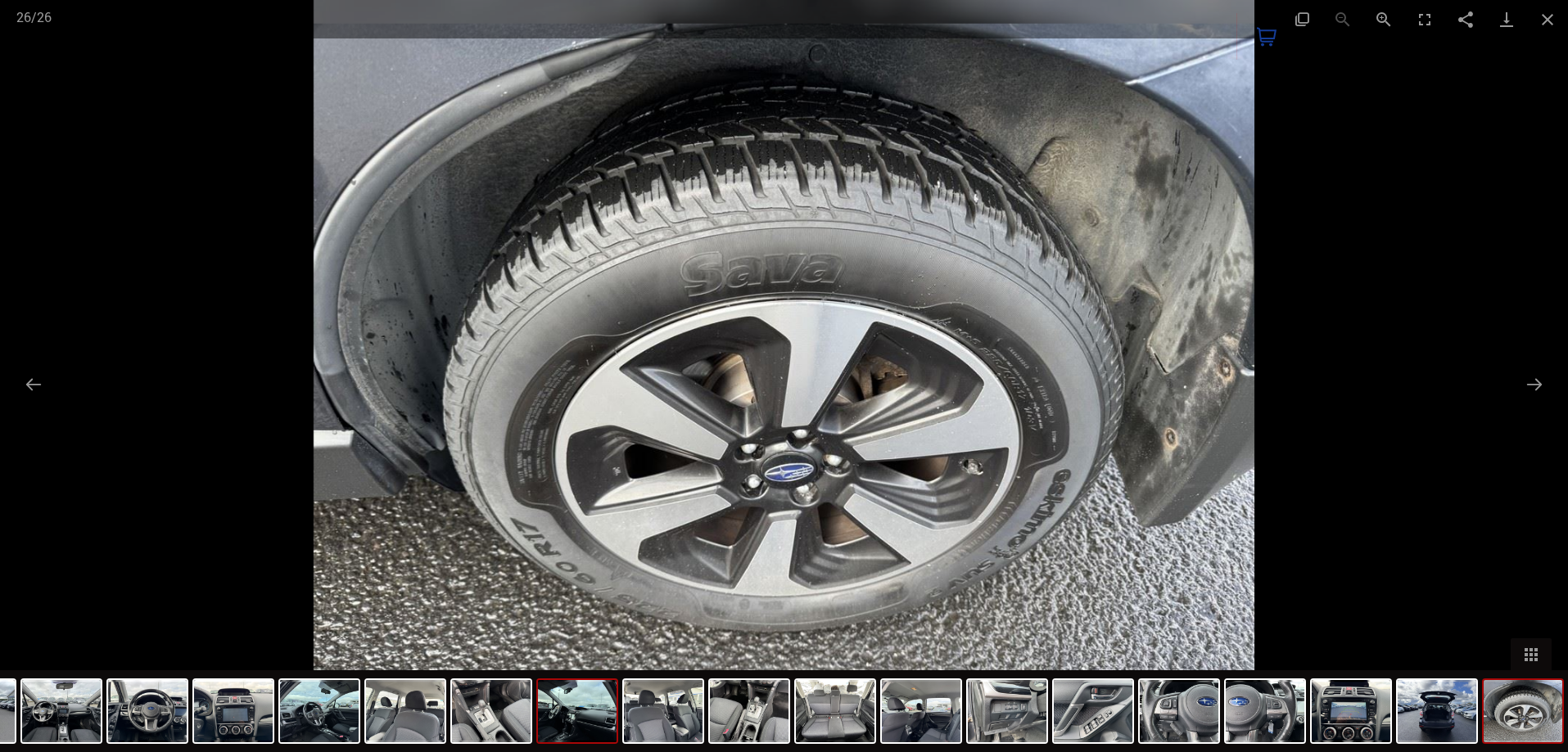
click at [589, 718] on img at bounding box center [577, 711] width 79 height 62
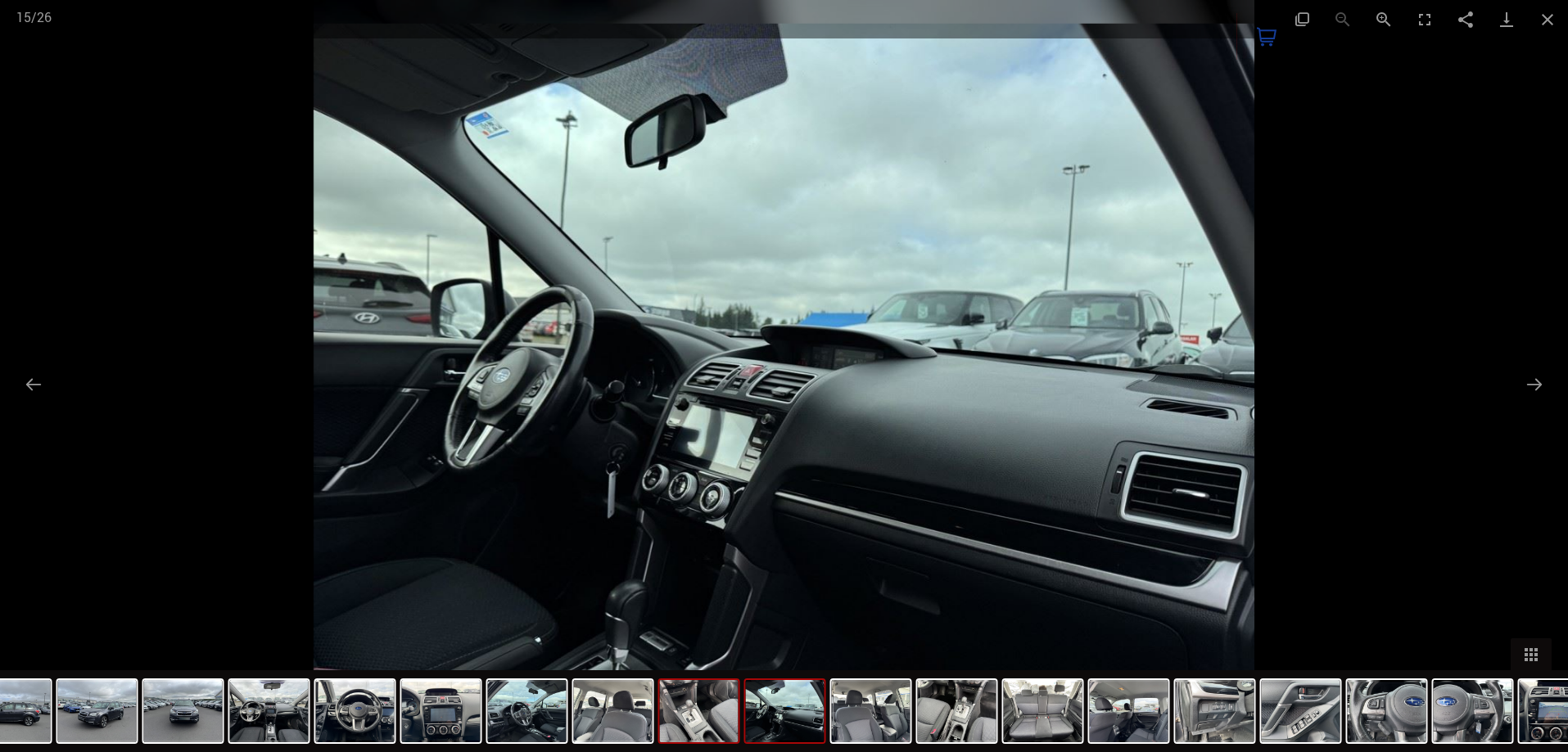
click at [706, 720] on img at bounding box center [699, 711] width 79 height 62
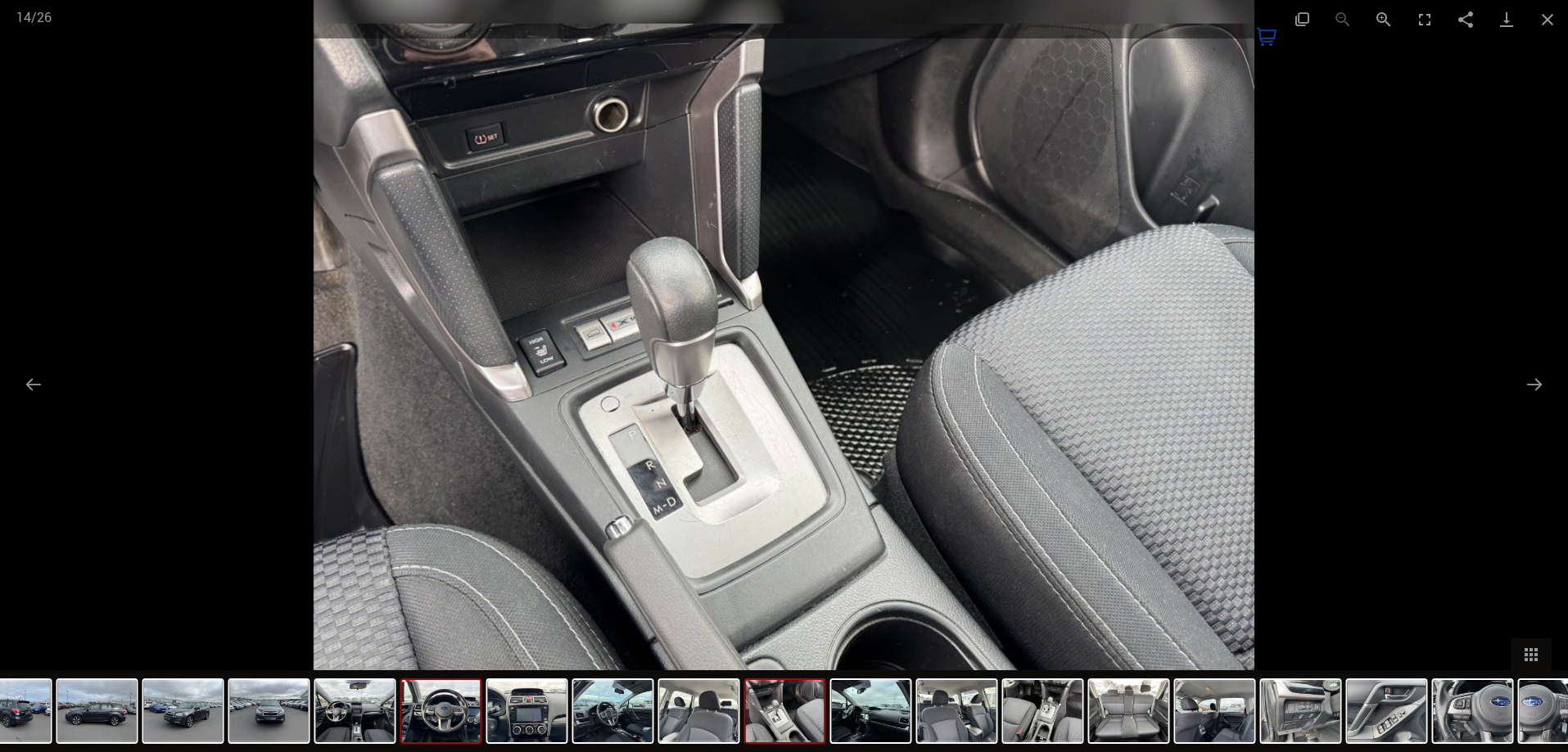
click at [481, 703] on div at bounding box center [441, 711] width 82 height 66
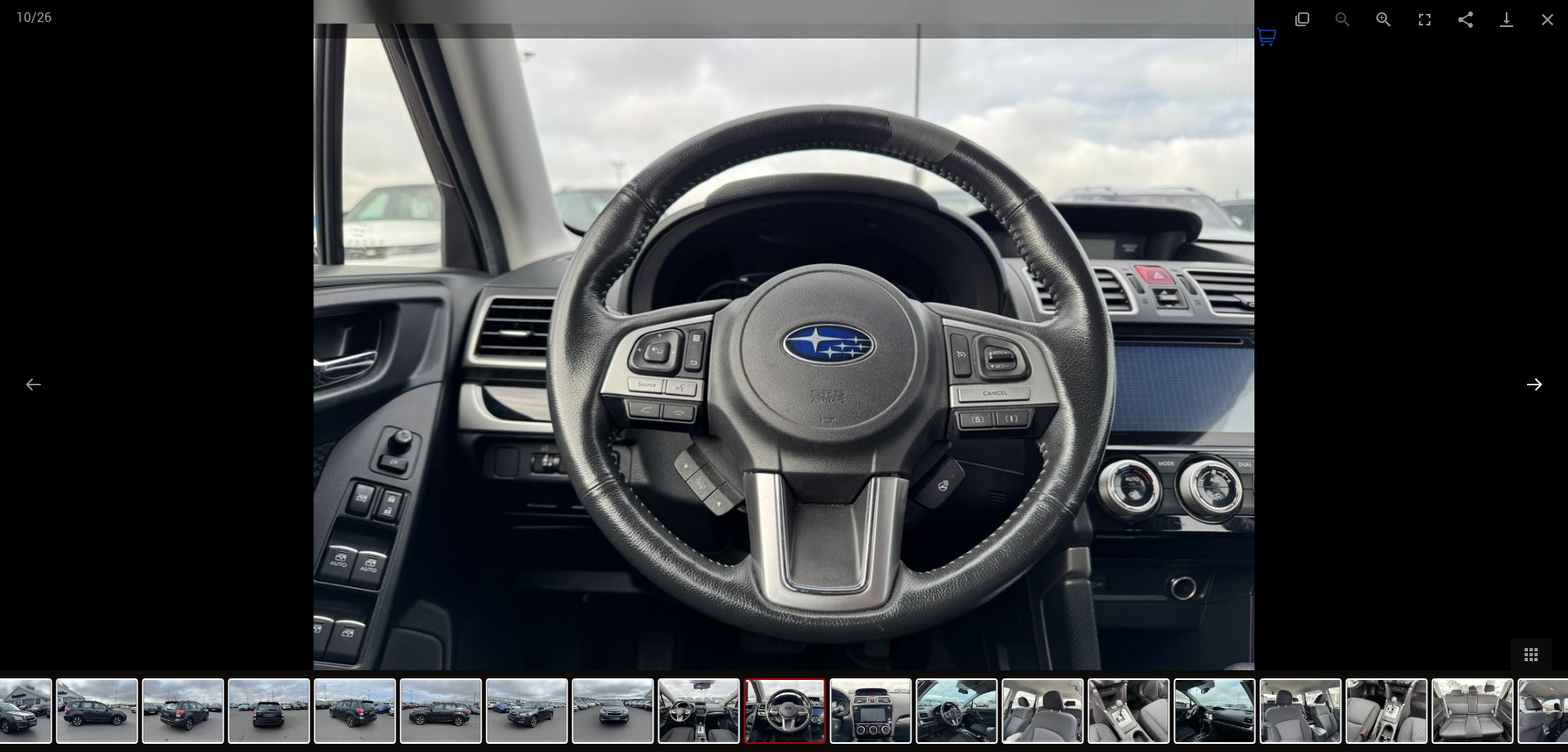
click at [1533, 376] on button "Next slide" at bounding box center [1534, 384] width 34 height 32
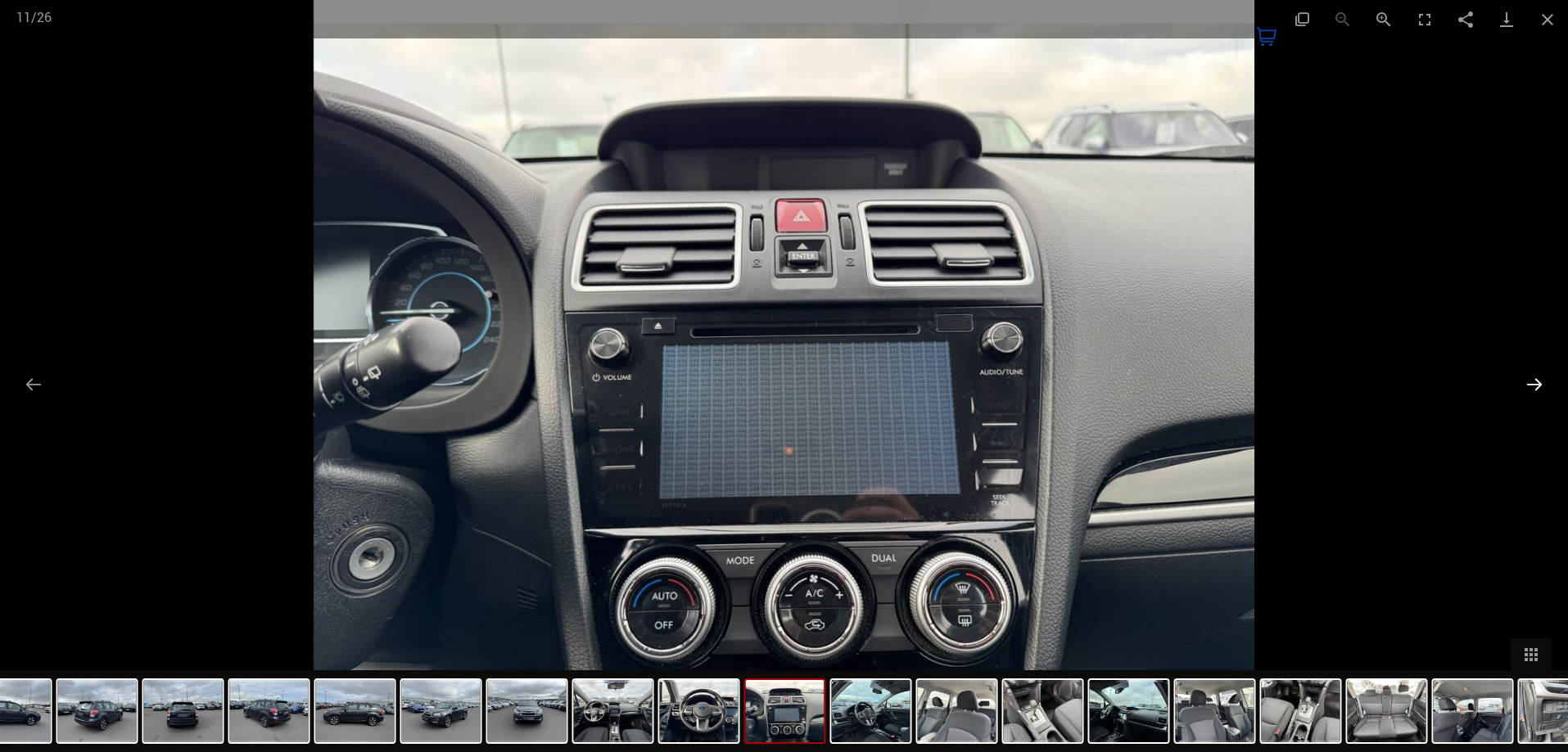
click at [1533, 376] on button "Next slide" at bounding box center [1534, 384] width 34 height 32
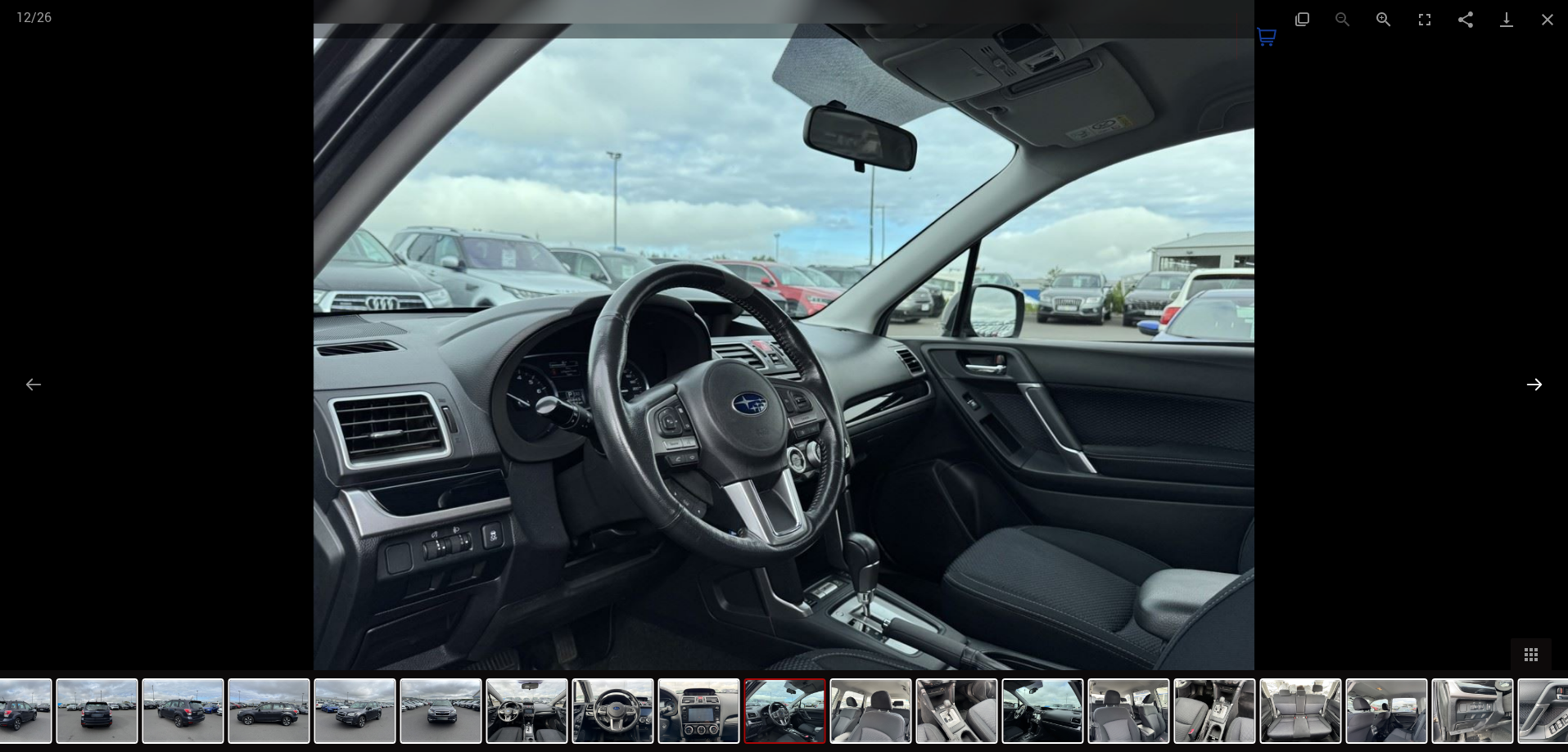
click at [1533, 376] on button "Next slide" at bounding box center [1534, 384] width 34 height 32
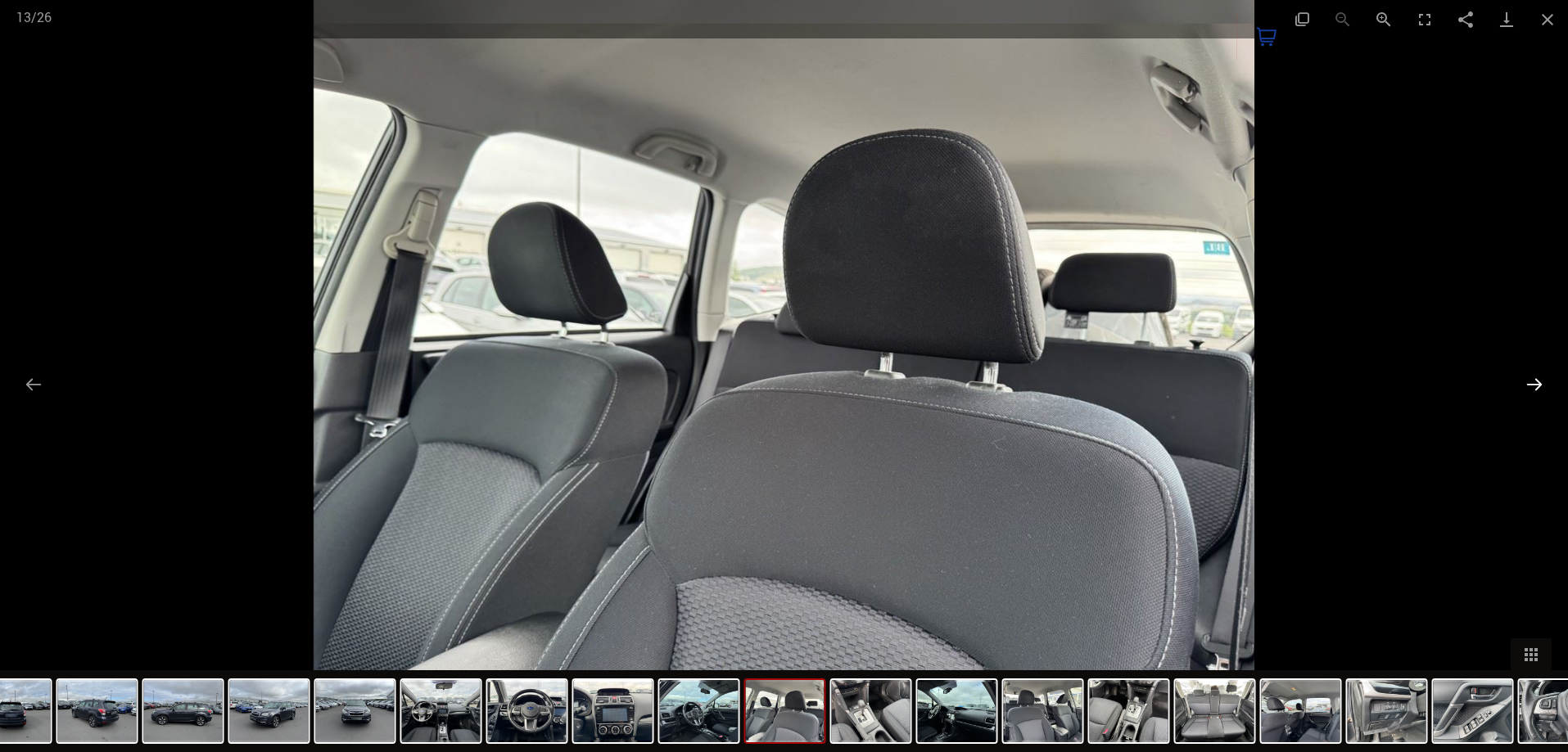
click at [1533, 376] on button "Next slide" at bounding box center [1534, 384] width 34 height 32
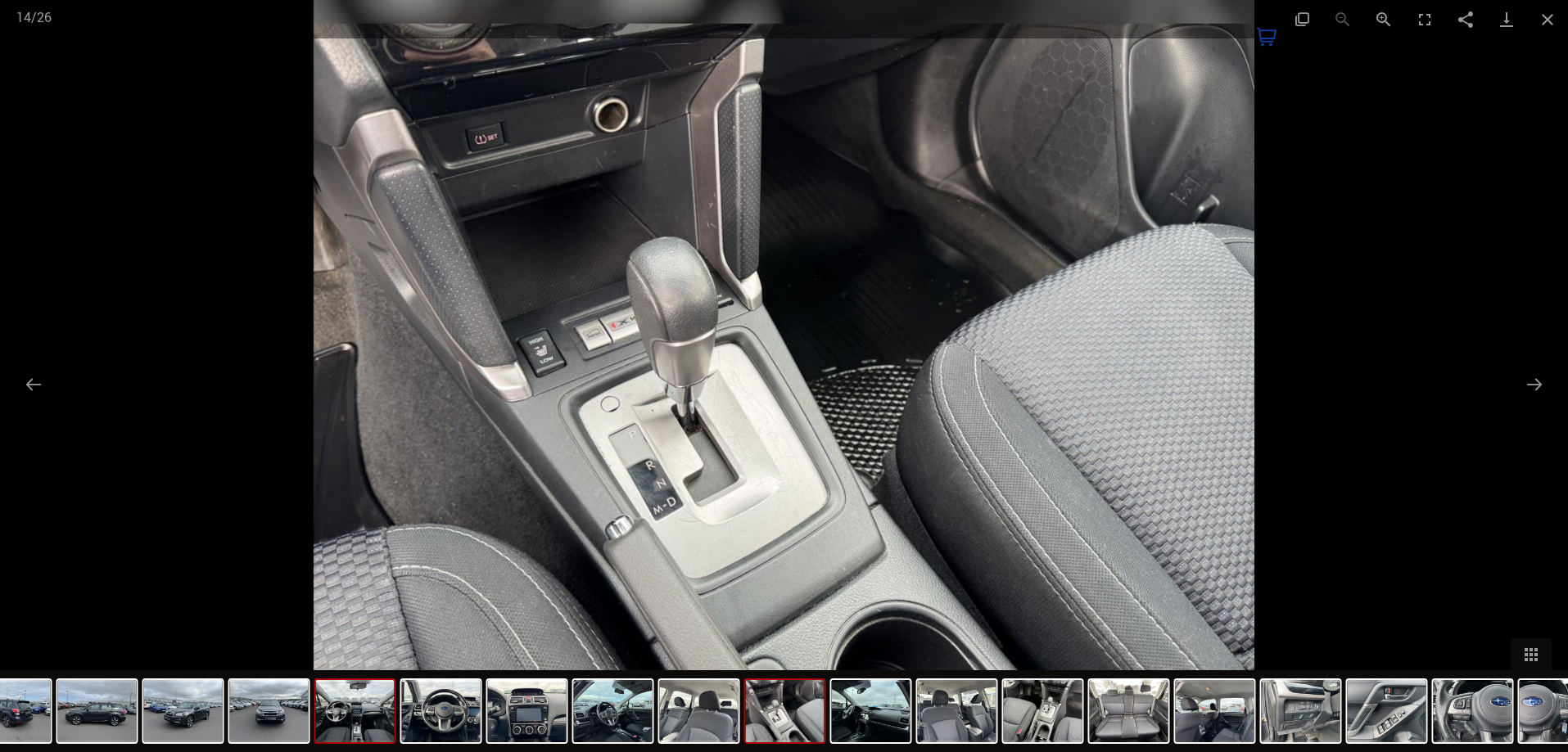
click at [337, 725] on img at bounding box center [355, 711] width 79 height 62
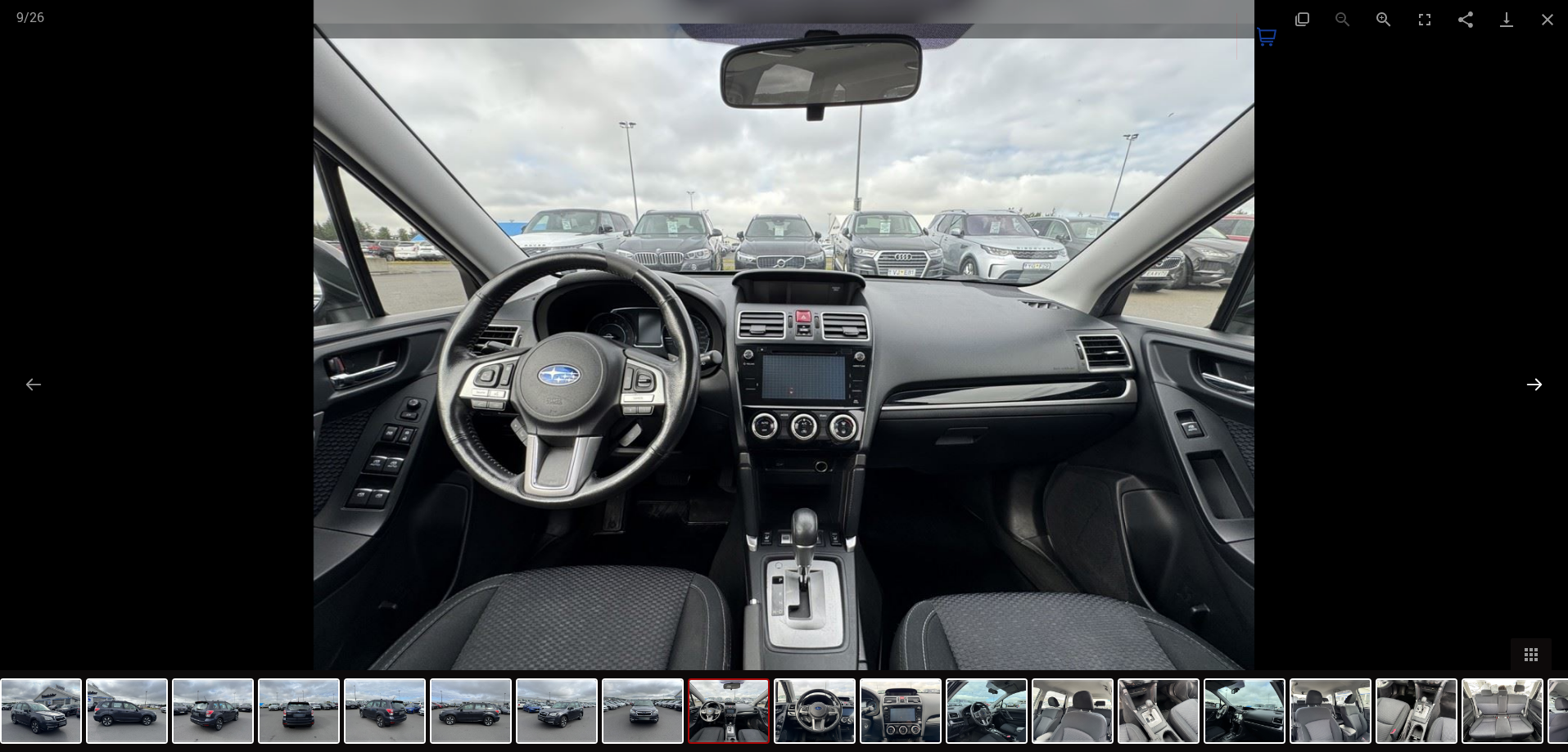
click at [1534, 378] on button "Next slide" at bounding box center [1534, 384] width 34 height 32
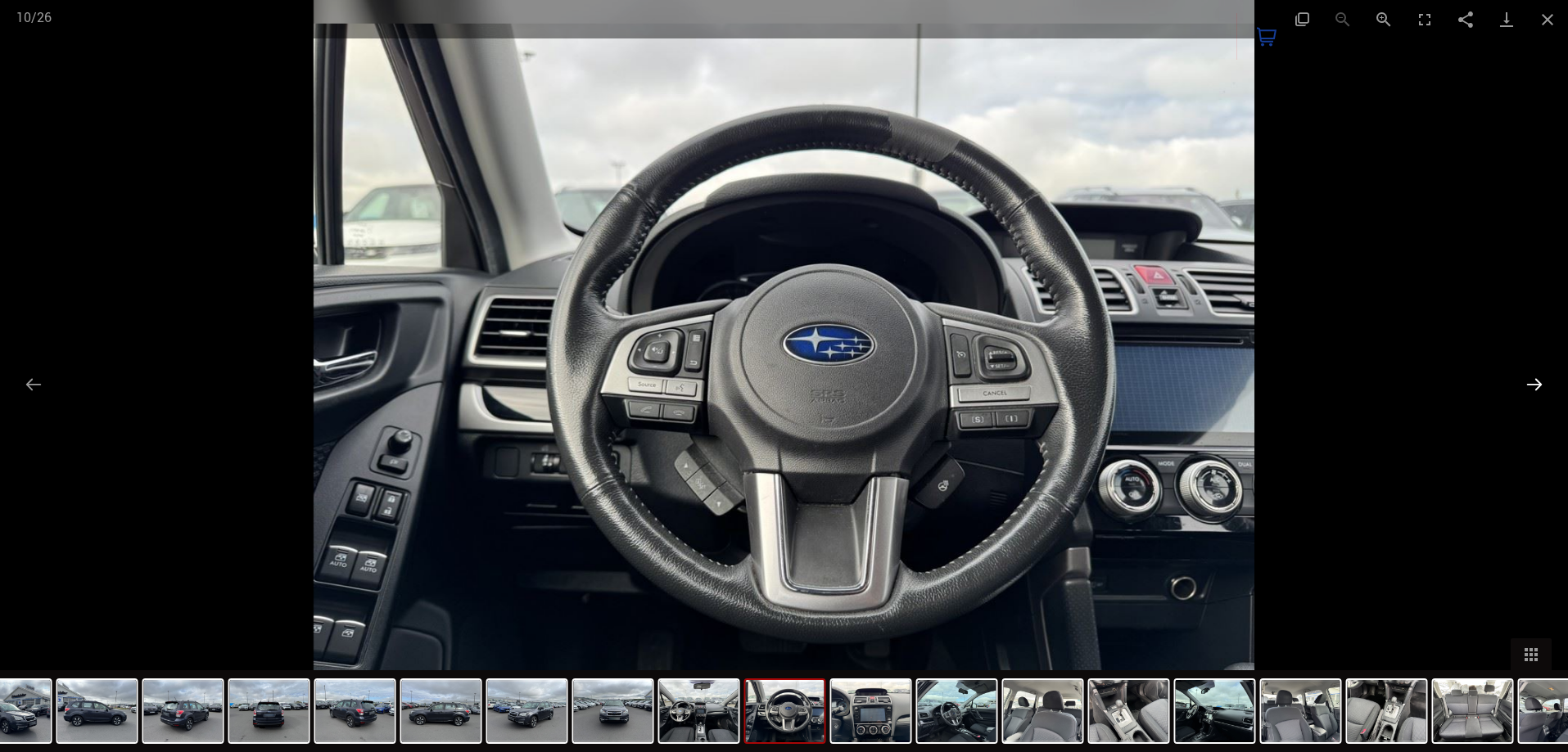
click at [1534, 385] on button "Next slide" at bounding box center [1534, 384] width 34 height 32
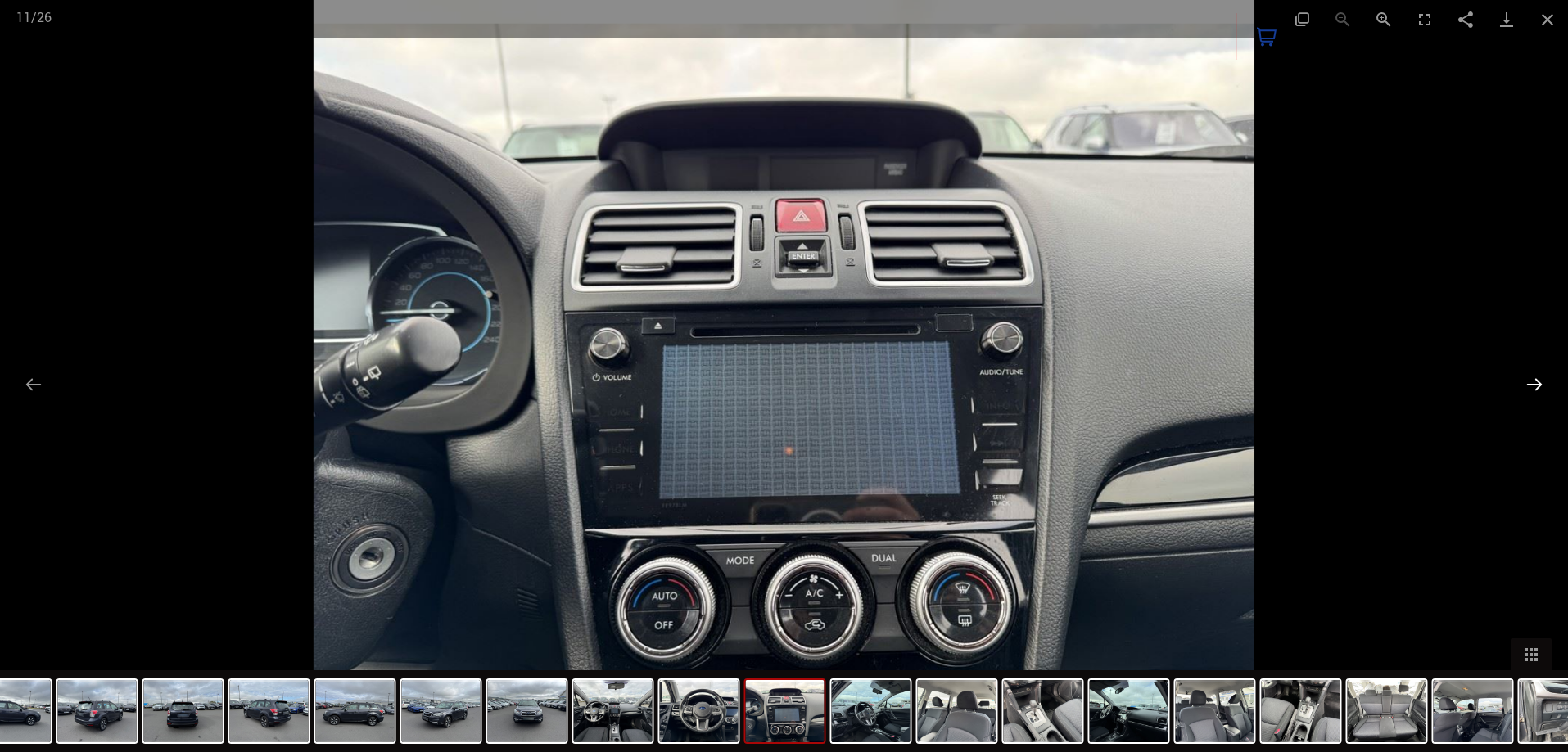
click at [1534, 385] on button "Next slide" at bounding box center [1534, 384] width 34 height 32
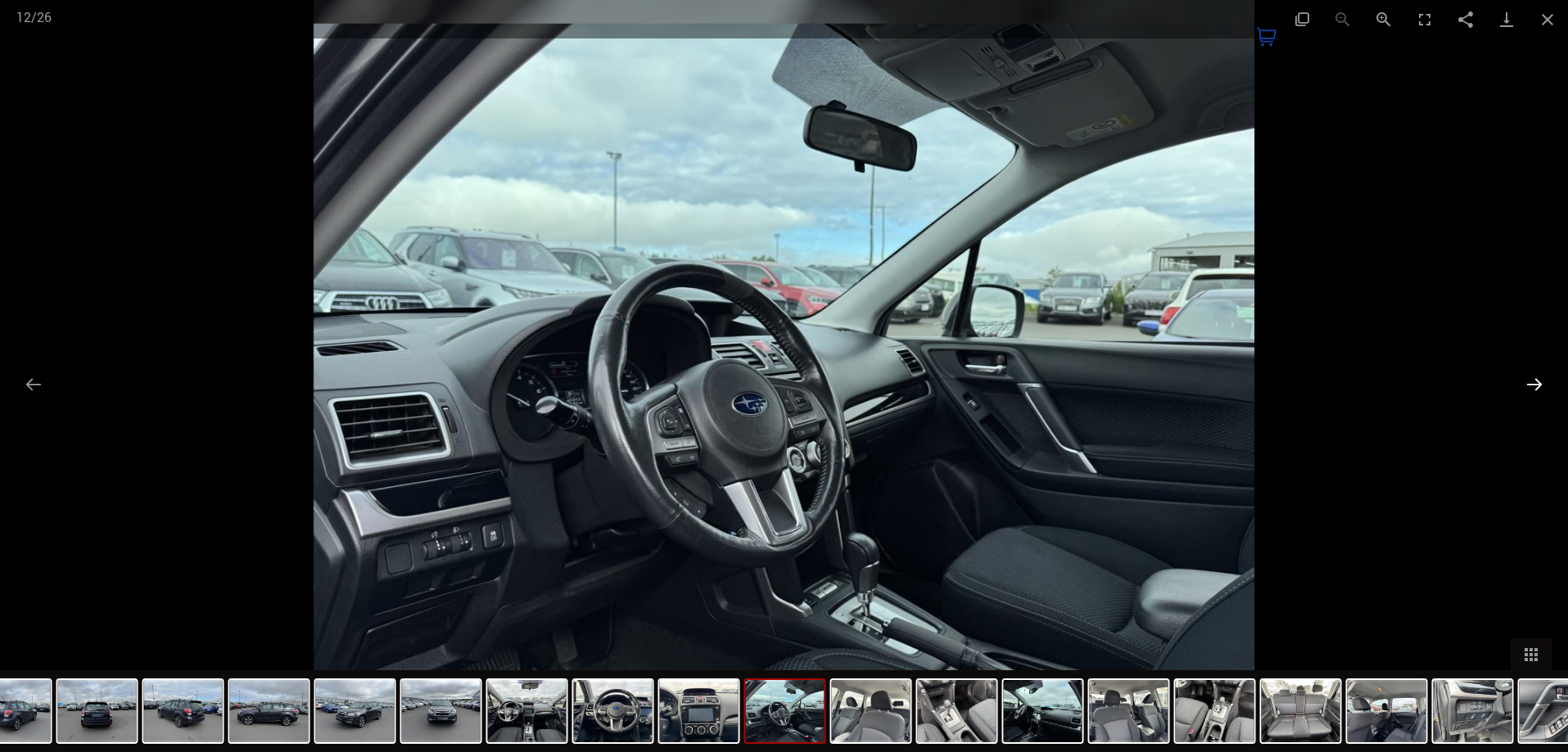
click at [1534, 388] on button "Next slide" at bounding box center [1534, 384] width 34 height 32
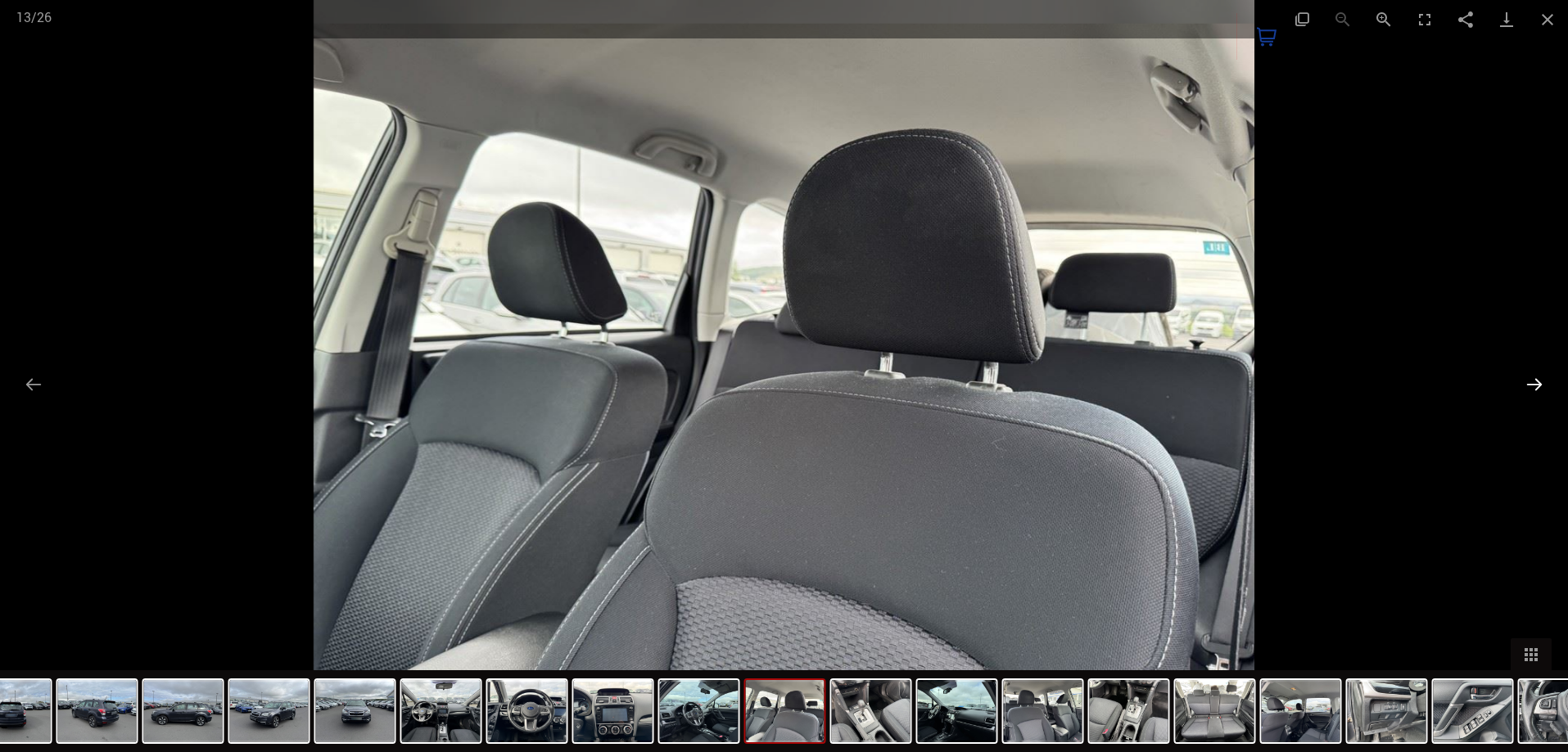
click at [1534, 390] on button "Next slide" at bounding box center [1534, 384] width 34 height 32
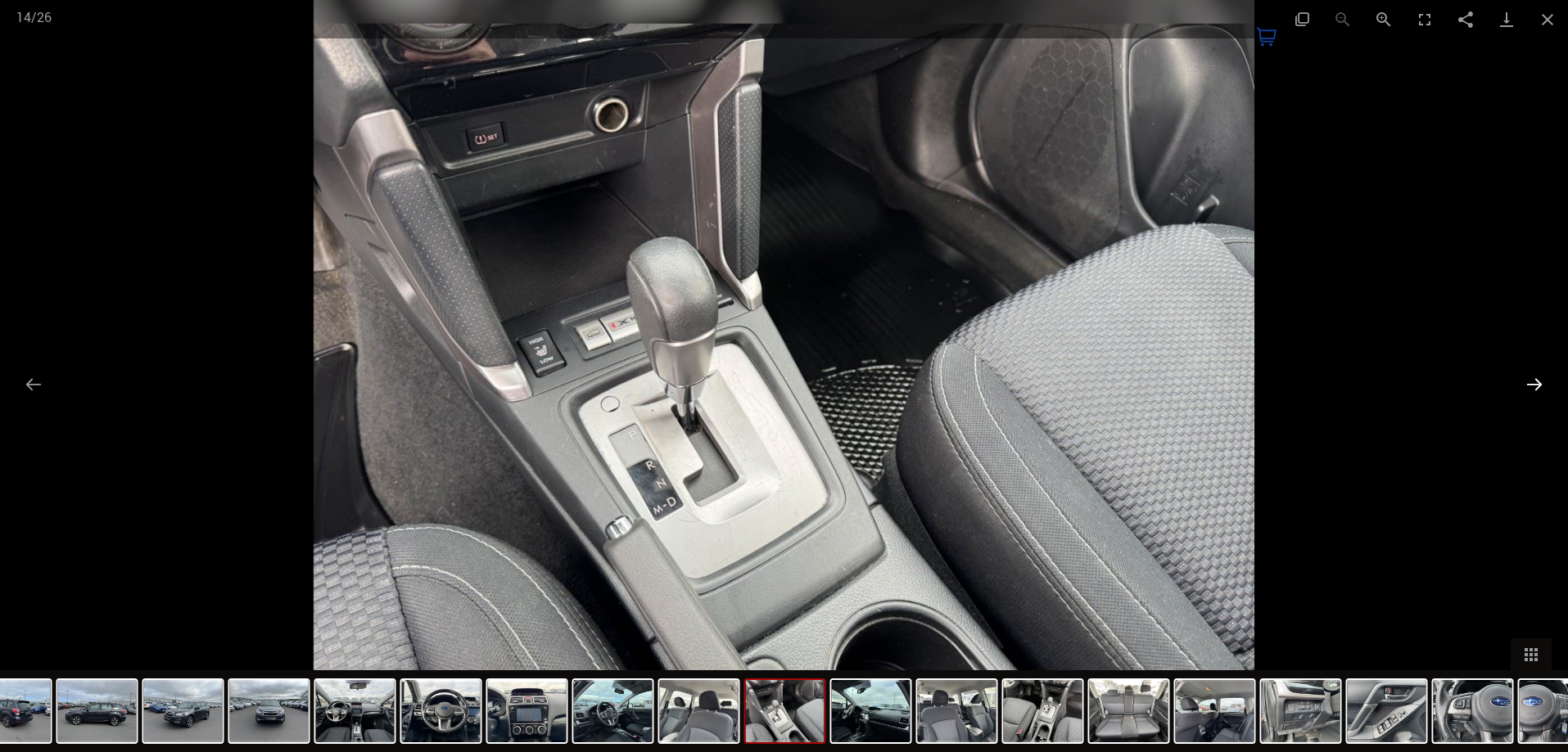
click at [1533, 398] on button "Next slide" at bounding box center [1534, 384] width 34 height 32
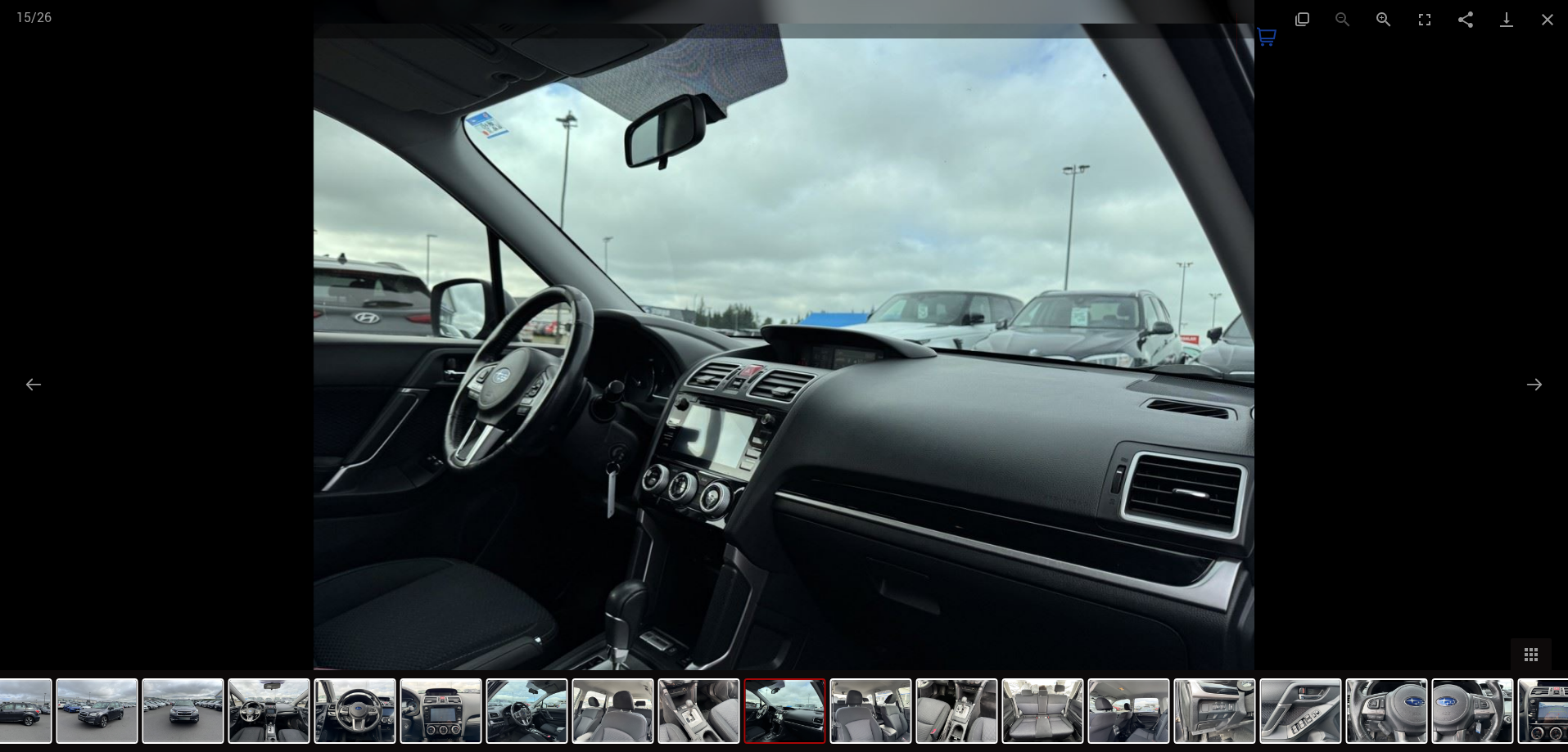
click at [1531, 402] on div at bounding box center [784, 376] width 1568 height 752
